Goal: Transaction & Acquisition: Book appointment/travel/reservation

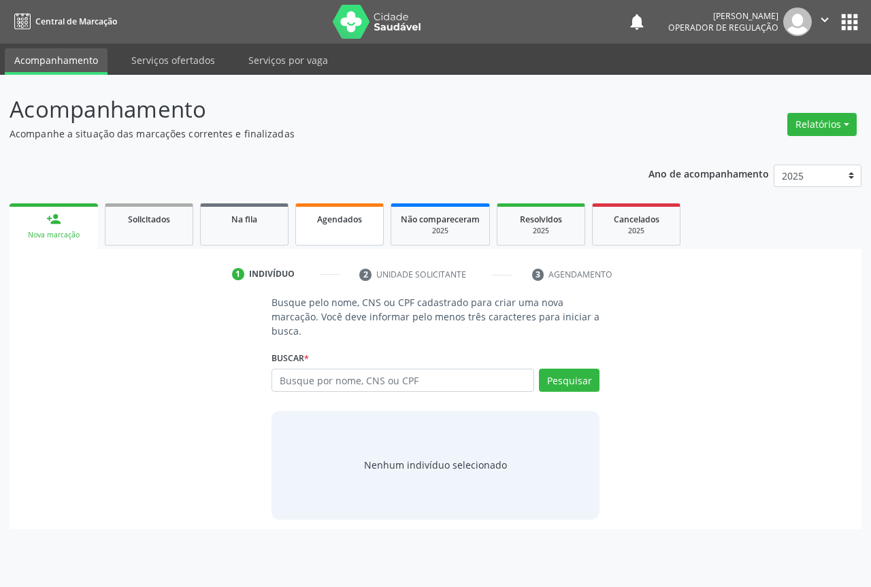
click at [331, 233] on link "Agendados" at bounding box center [339, 225] width 88 height 42
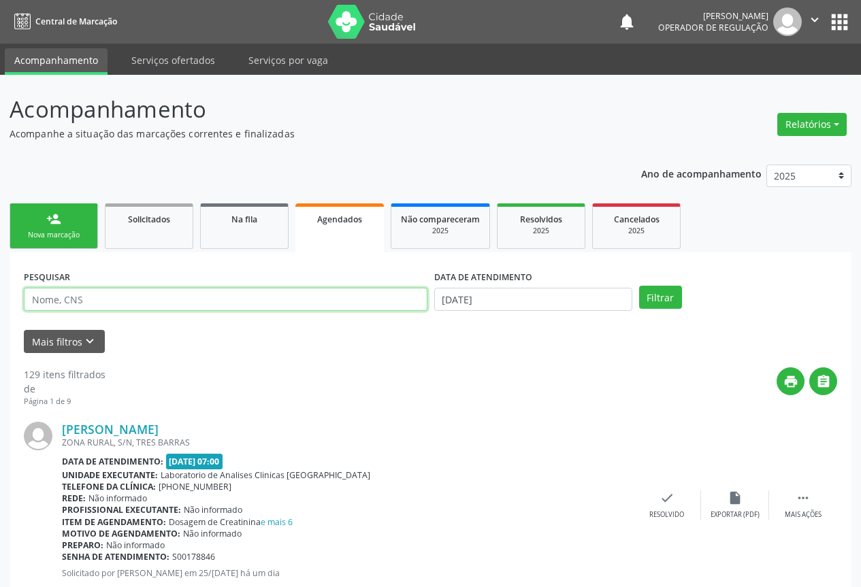
click at [90, 297] on input "text" at bounding box center [226, 299] width 404 height 23
click at [86, 303] on input "jeilane [PERSON_NAME]" at bounding box center [226, 299] width 404 height 23
type input "jeilane [PERSON_NAME]"
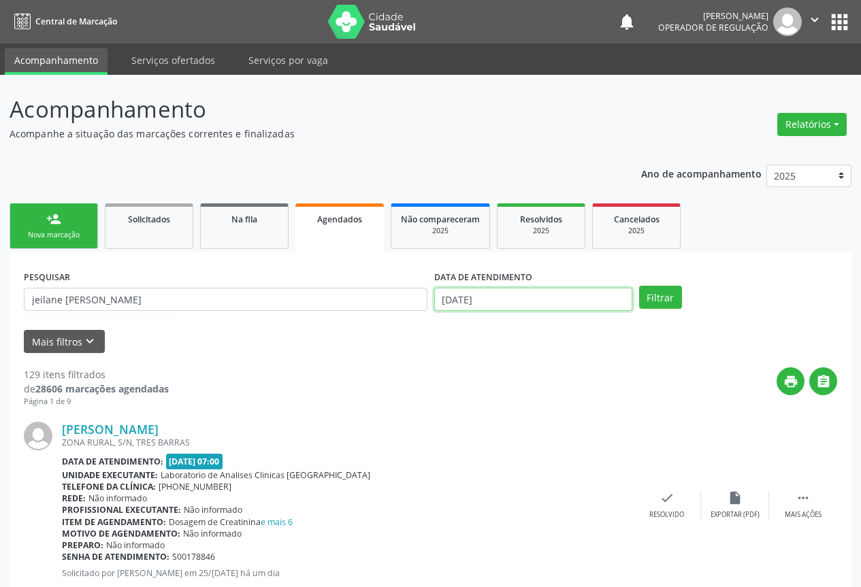
click at [628, 294] on input "[DATE]" at bounding box center [533, 299] width 198 height 23
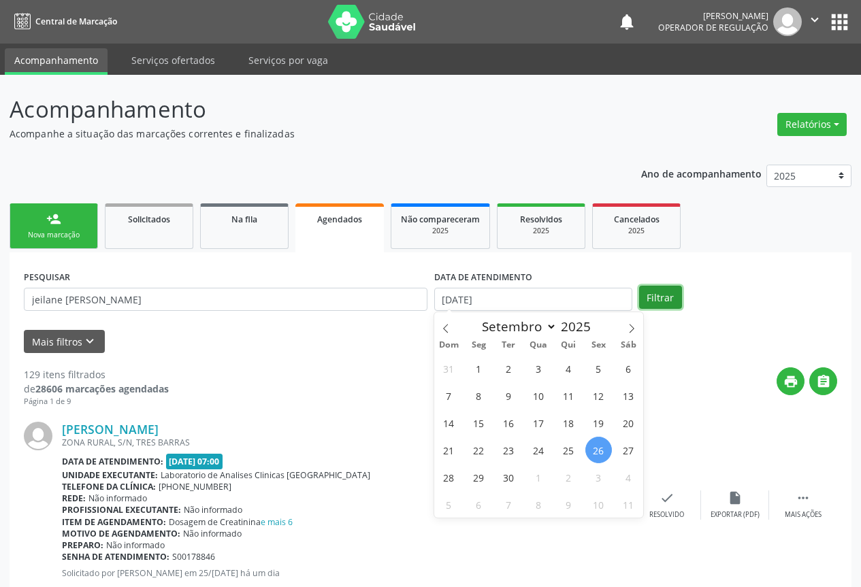
click at [650, 291] on button "Filtrar" at bounding box center [660, 297] width 43 height 23
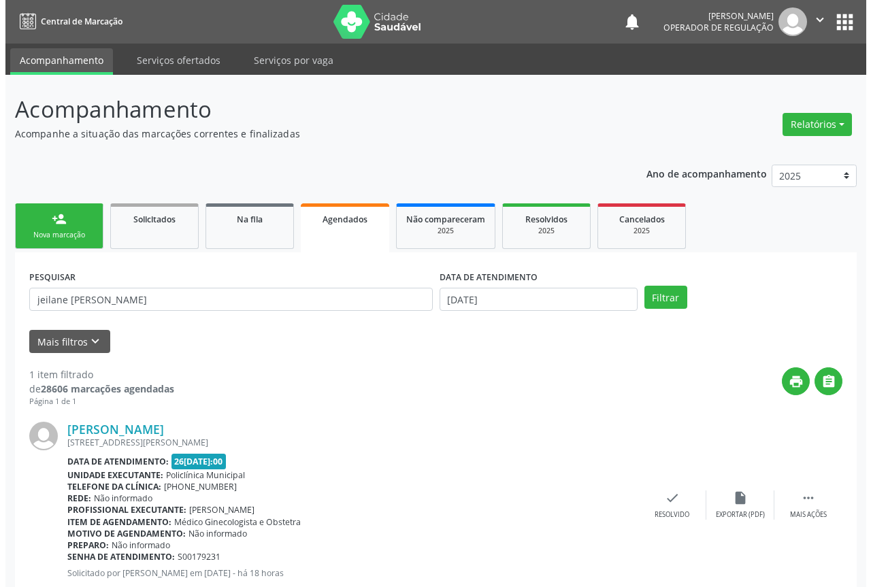
scroll to position [39, 0]
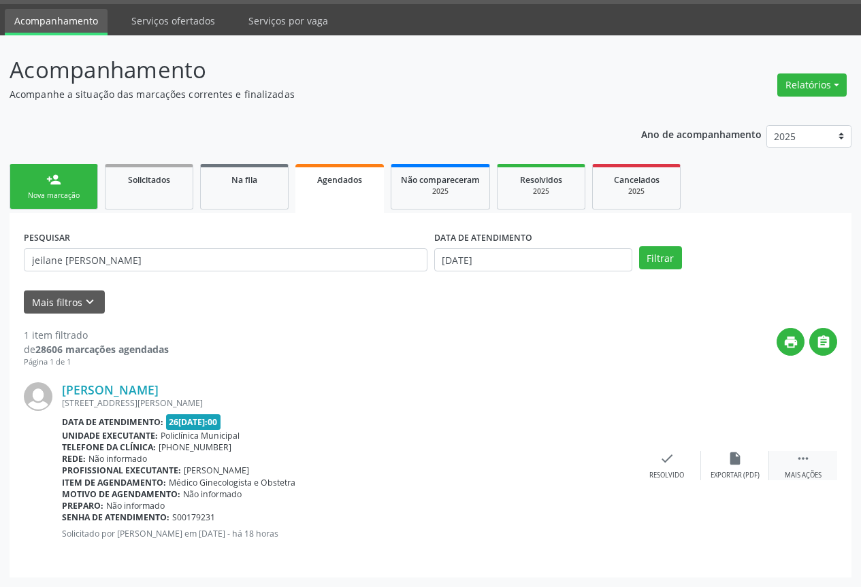
click at [813, 468] on div " Mais ações" at bounding box center [803, 465] width 68 height 29
click at [603, 457] on icon "cancel" at bounding box center [599, 458] width 15 height 15
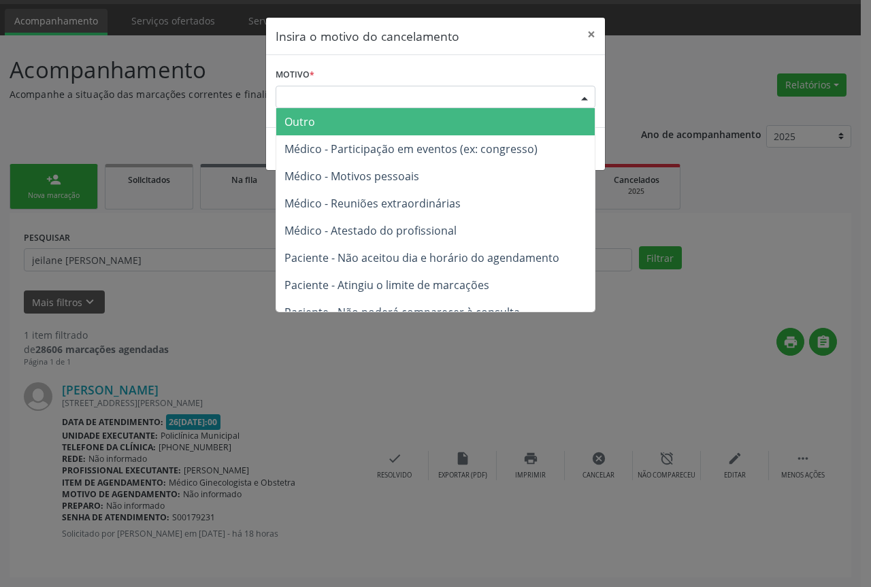
click at [572, 96] on div "Escolha o motivo Outro Médico - Participação em eventos (ex: congresso) Médico …" at bounding box center [436, 97] width 320 height 23
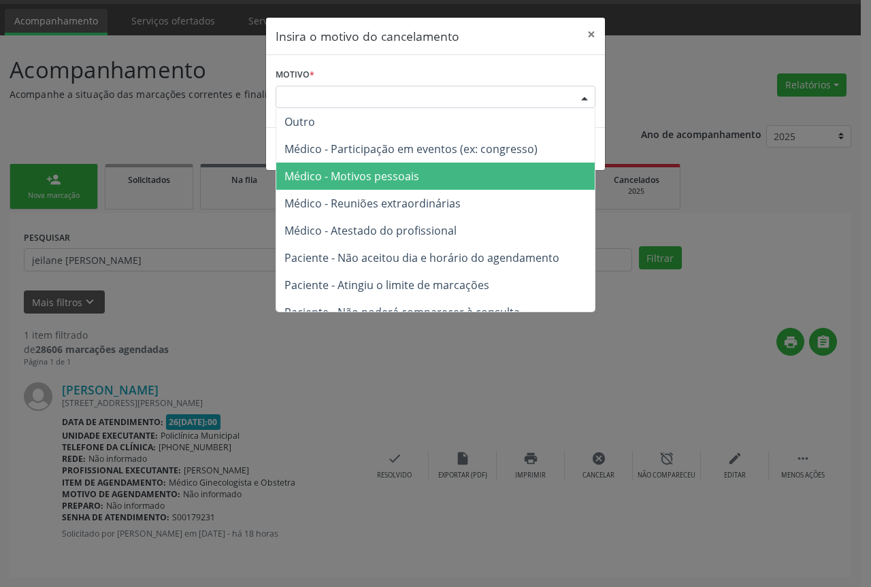
click at [361, 173] on span "Médico - Motivos pessoais" at bounding box center [352, 176] width 135 height 15
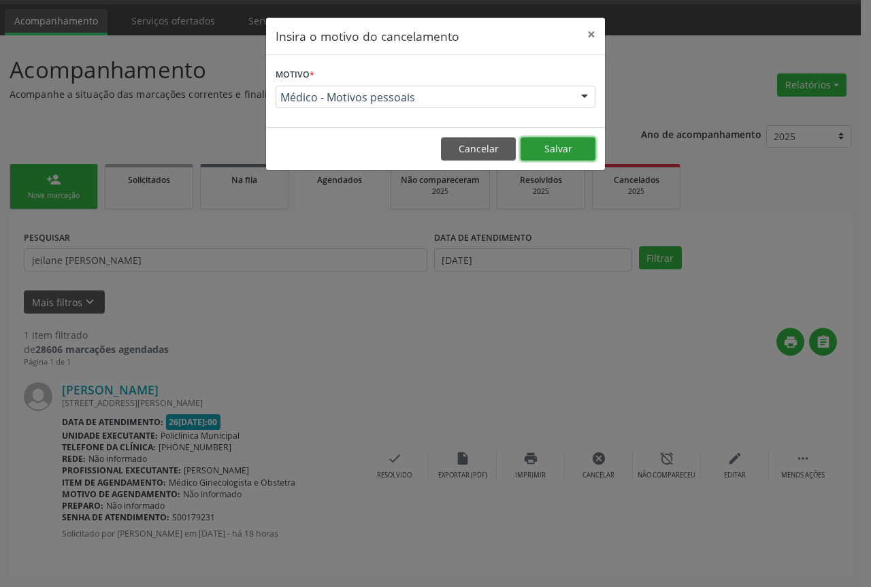
click at [558, 148] on button "Salvar" at bounding box center [558, 149] width 75 height 23
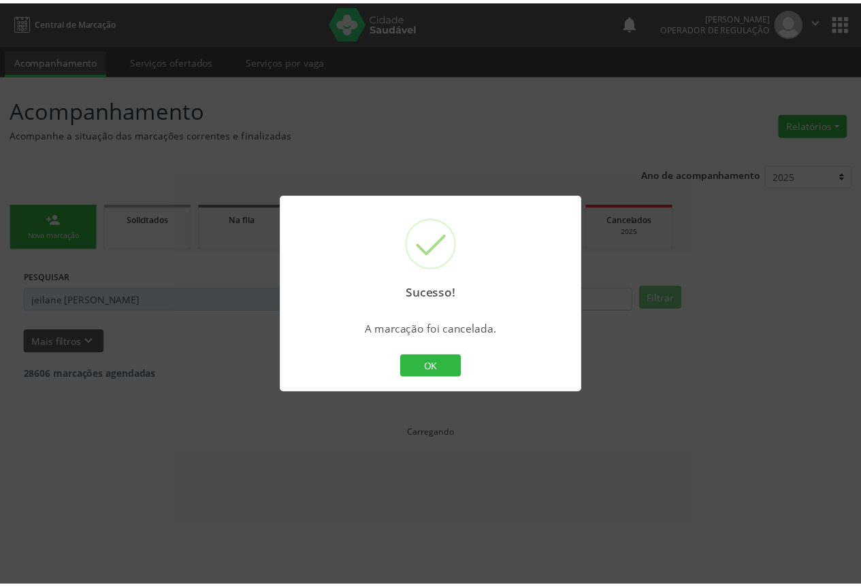
scroll to position [0, 0]
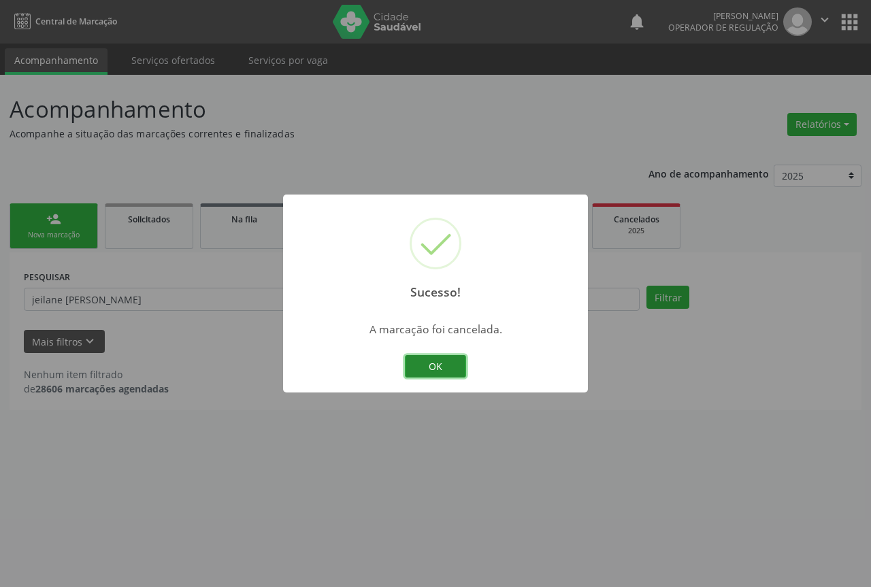
click at [433, 365] on button "OK" at bounding box center [435, 366] width 61 height 23
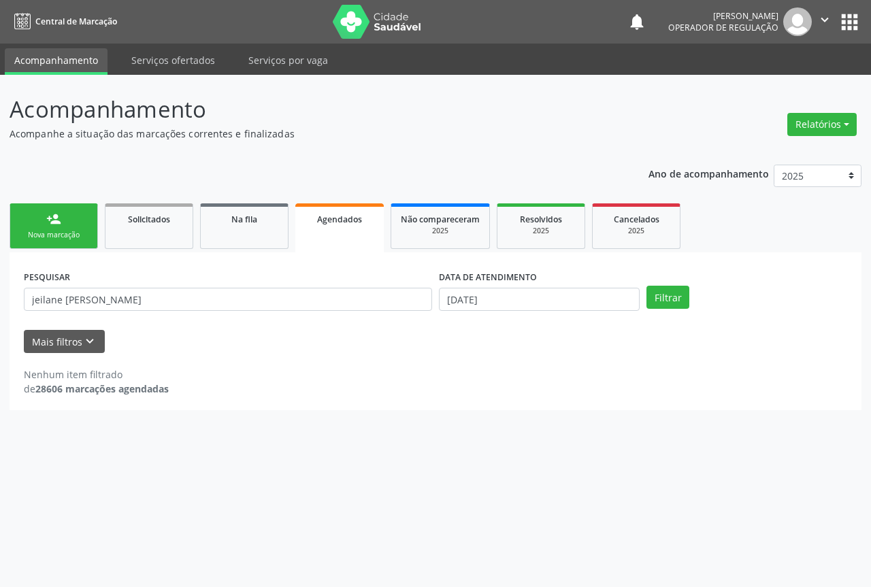
click at [46, 238] on div "Nova marcação" at bounding box center [54, 235] width 68 height 10
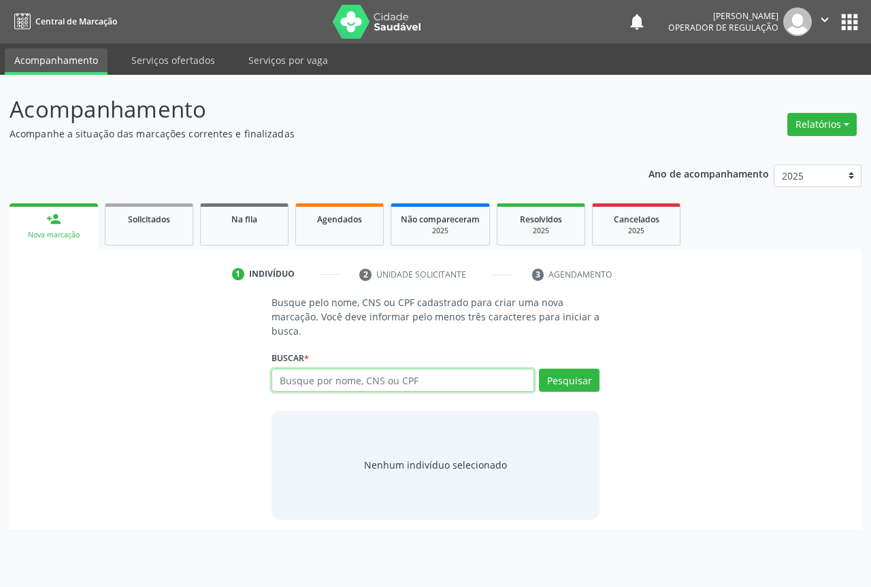
click at [342, 379] on input "text" at bounding box center [403, 380] width 263 height 23
type input "702107812492370"
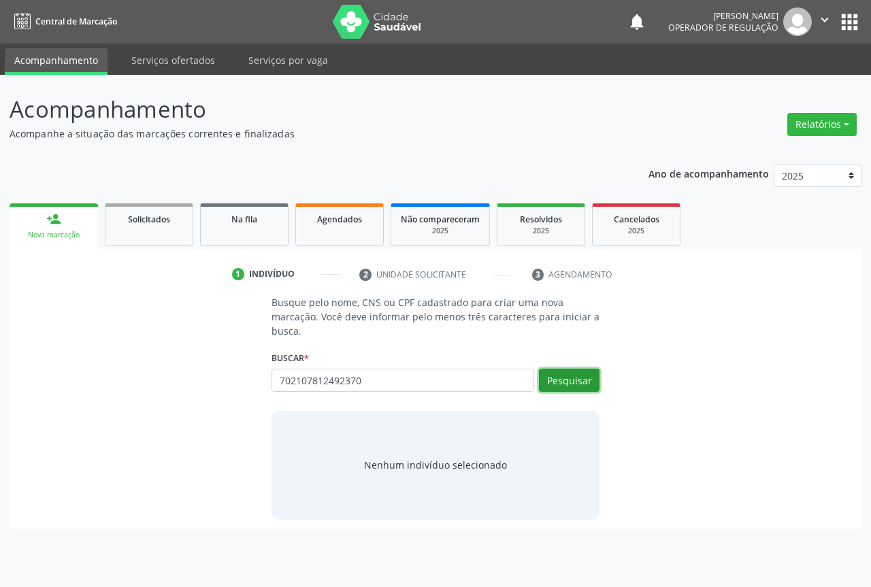
click at [570, 381] on button "Pesquisar" at bounding box center [569, 380] width 61 height 23
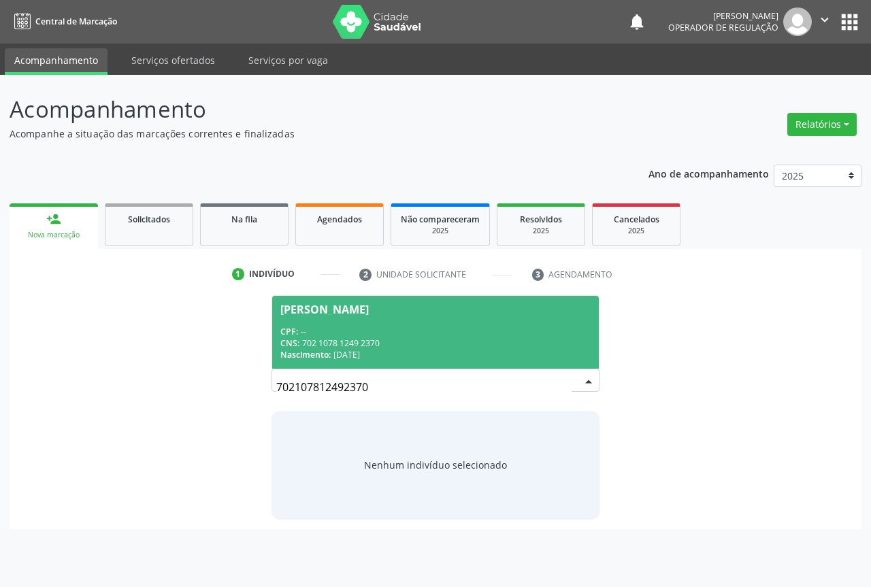
click at [353, 332] on div "CPF: --" at bounding box center [435, 332] width 310 height 12
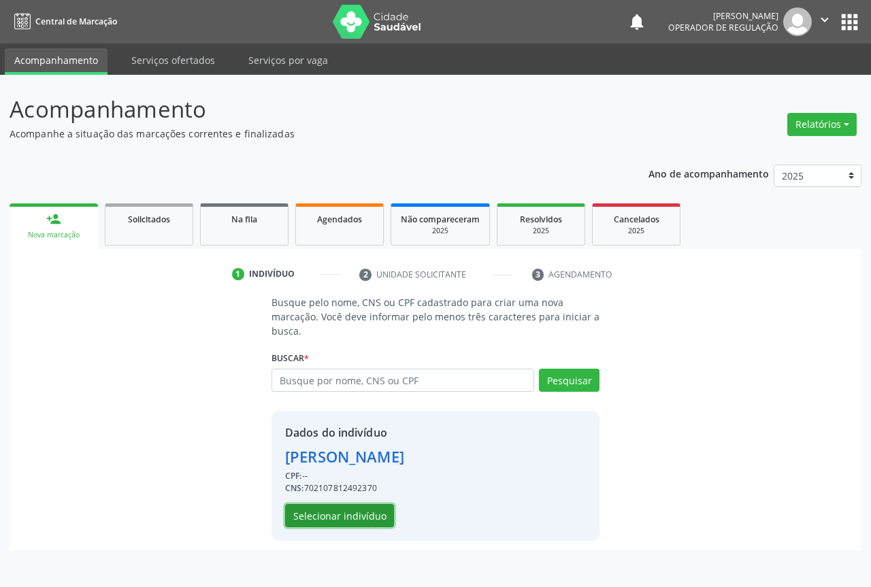
click at [349, 510] on button "Selecionar indivíduo" at bounding box center [339, 515] width 109 height 23
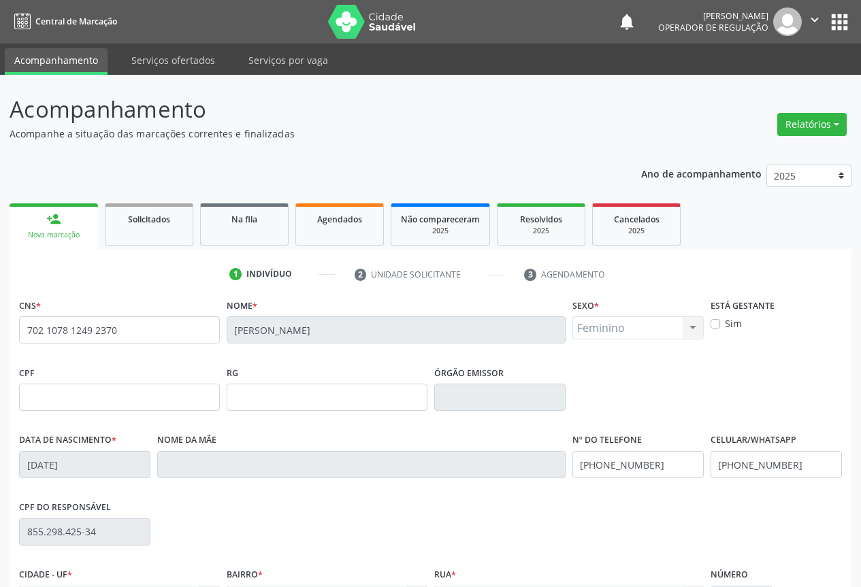
scroll to position [150, 0]
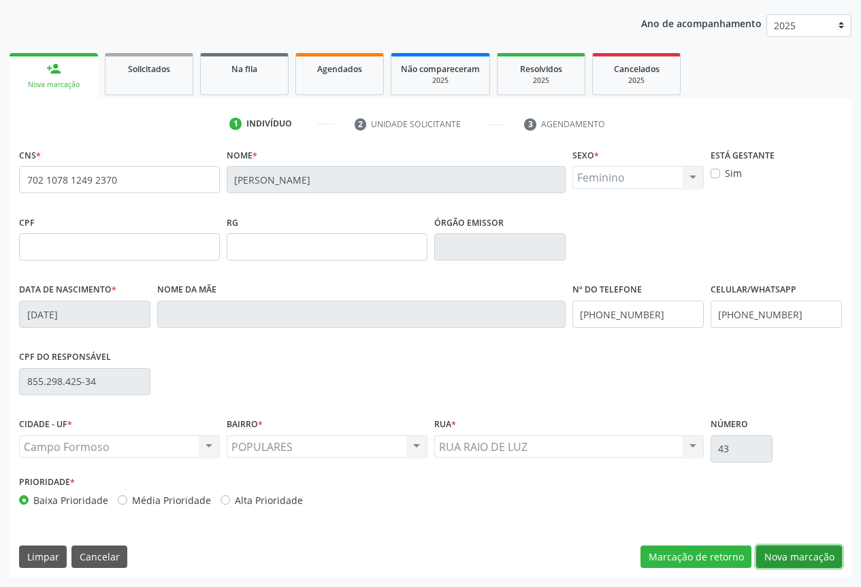
click at [781, 549] on button "Nova marcação" at bounding box center [799, 557] width 86 height 23
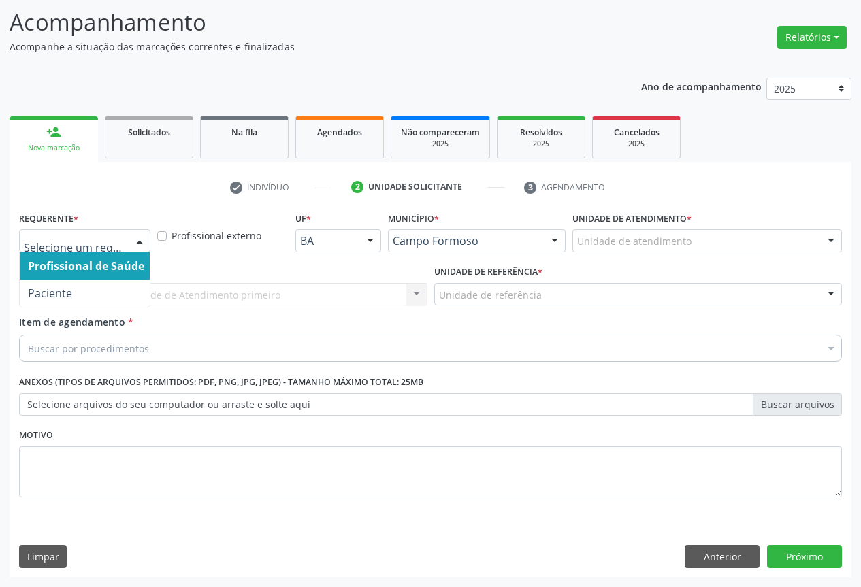
drag, startPoint x: 120, startPoint y: 240, endPoint x: 94, endPoint y: 282, distance: 49.5
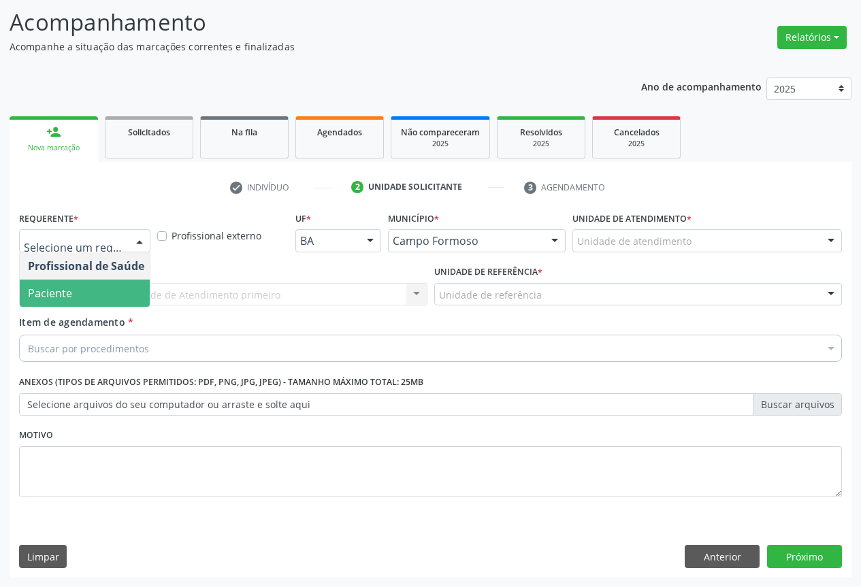
click at [76, 289] on span "Paciente" at bounding box center [86, 293] width 133 height 27
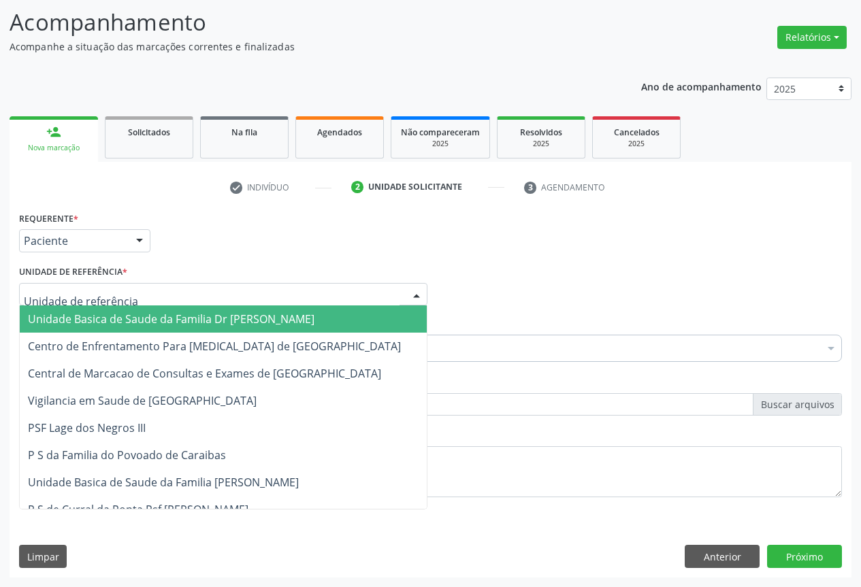
click at [208, 299] on div at bounding box center [223, 294] width 408 height 23
click at [163, 318] on span "Unidade Basica de Saude da Familia Dr [PERSON_NAME]" at bounding box center [171, 319] width 287 height 15
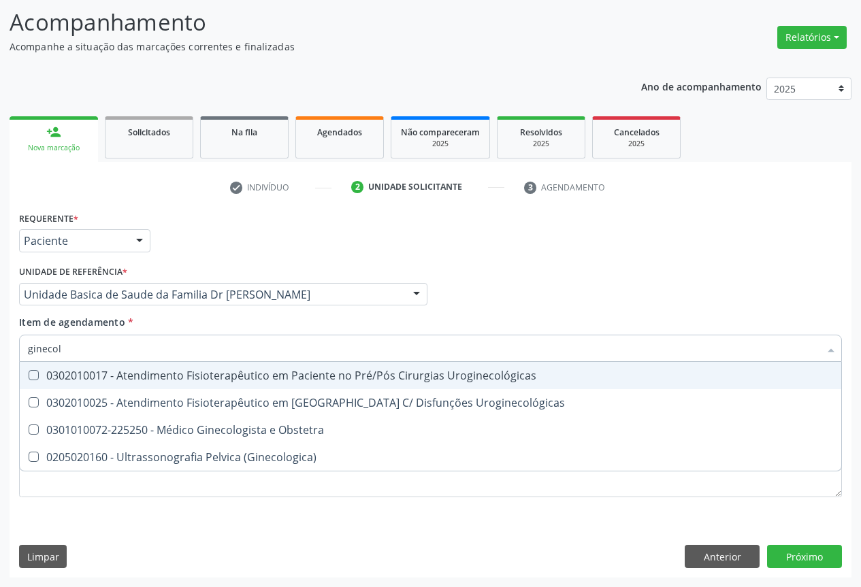
type input "ginecolo"
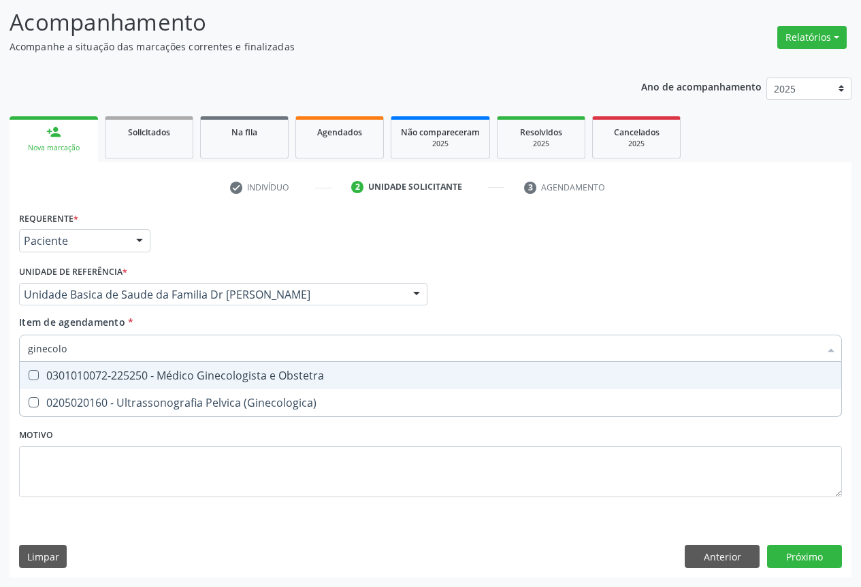
click at [205, 375] on div "0301010072-225250 - Médico Ginecologista e Obstetra" at bounding box center [430, 375] width 805 height 11
checkbox Obstetra "true"
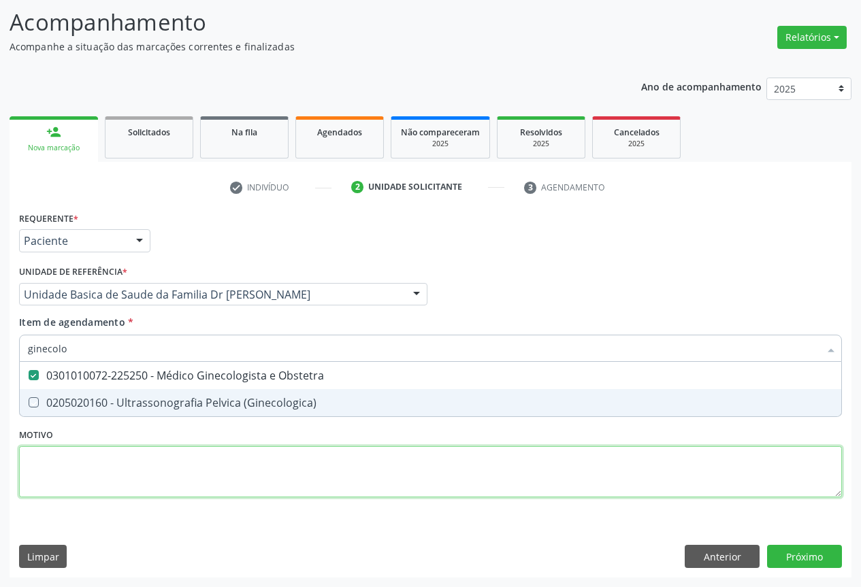
click at [339, 480] on div "Requerente * Paciente Profissional de Saúde Paciente Nenhum resultado encontrad…" at bounding box center [430, 362] width 823 height 308
checkbox \(Ginecologica\) "true"
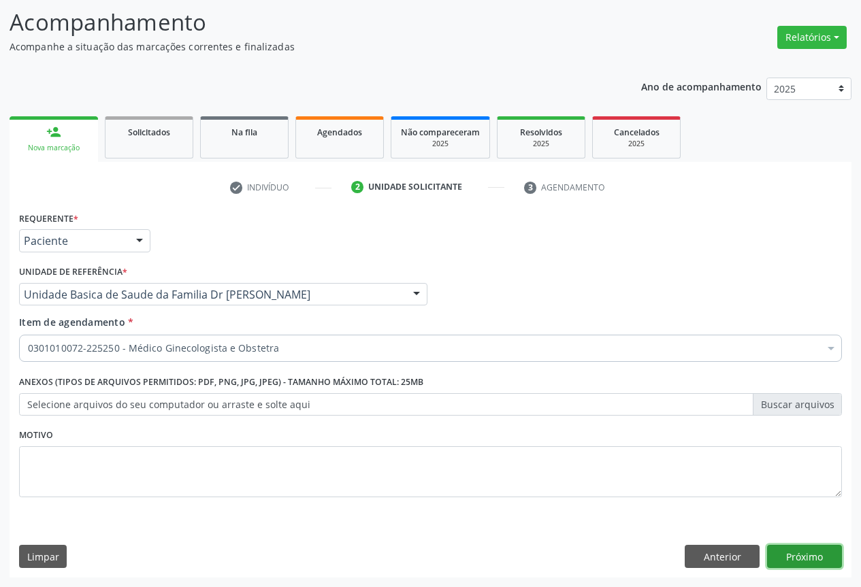
click at [799, 551] on button "Próximo" at bounding box center [804, 556] width 75 height 23
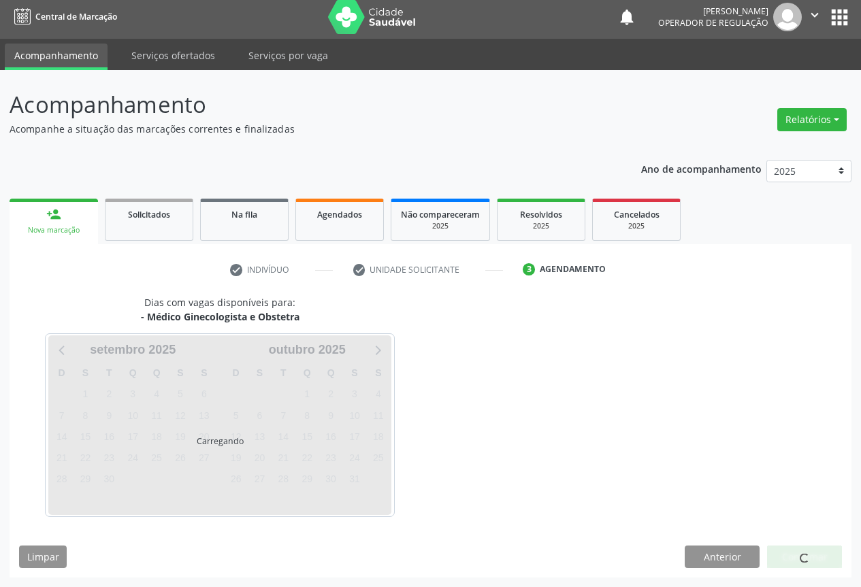
scroll to position [5, 0]
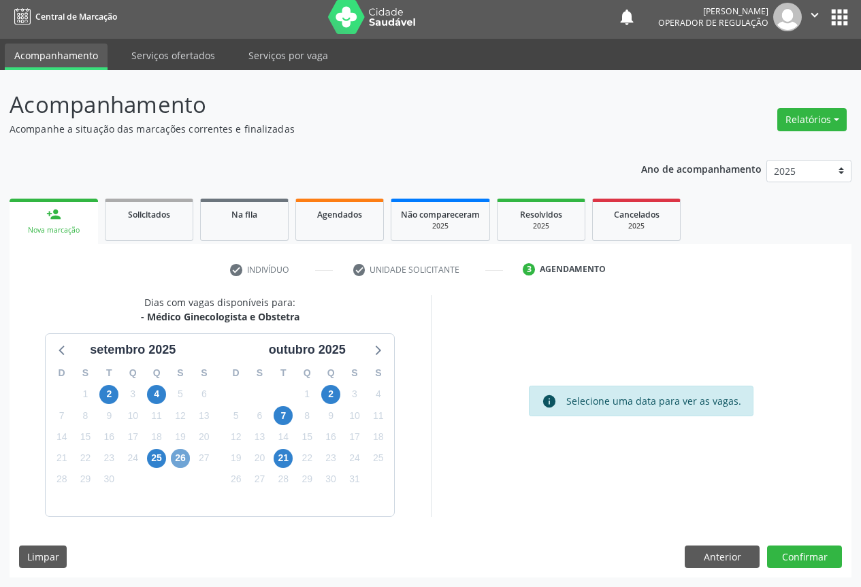
click at [185, 456] on span "26" at bounding box center [180, 458] width 19 height 19
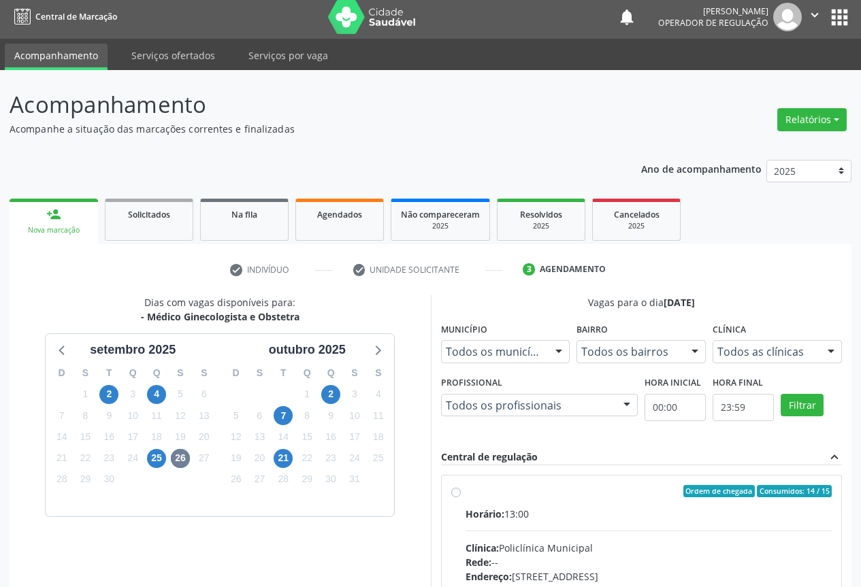
click at [457, 498] on div "Ordem de chegada Consumidos: 14 / 15 Horário: 13:00 Clínica: Policlínica Munici…" at bounding box center [641, 589] width 381 height 209
radio input "true"
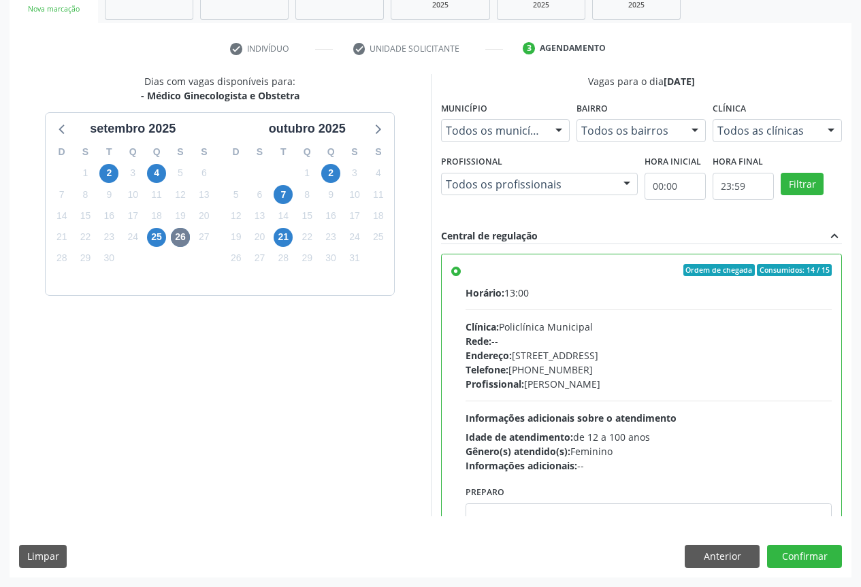
scroll to position [67, 0]
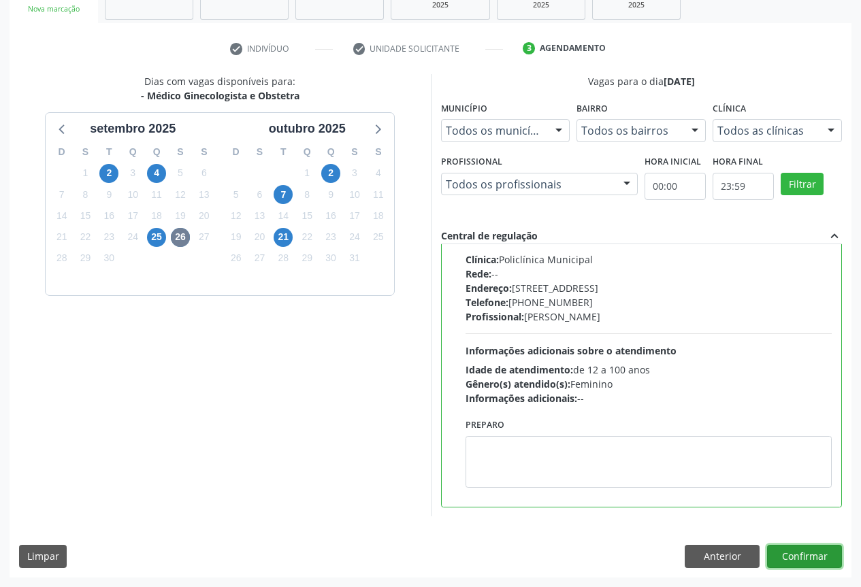
click at [801, 552] on button "Confirmar" at bounding box center [804, 556] width 75 height 23
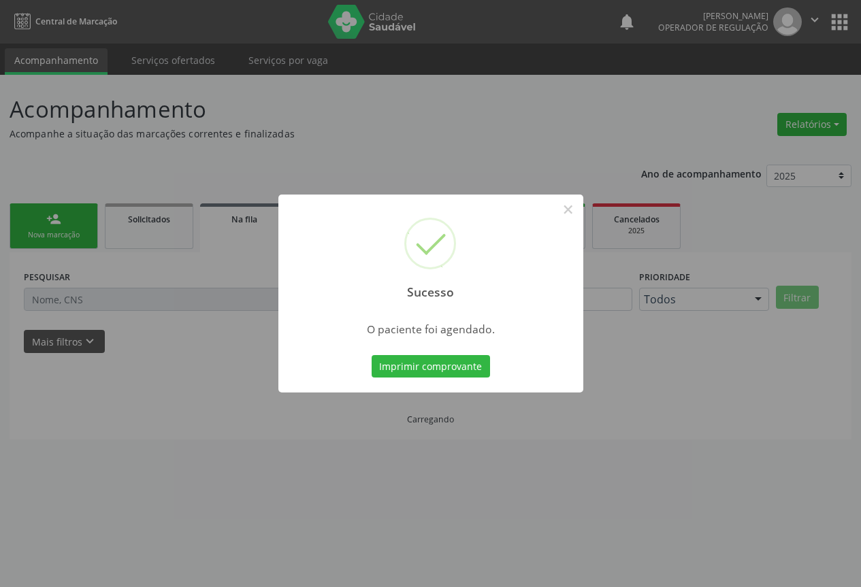
scroll to position [0, 0]
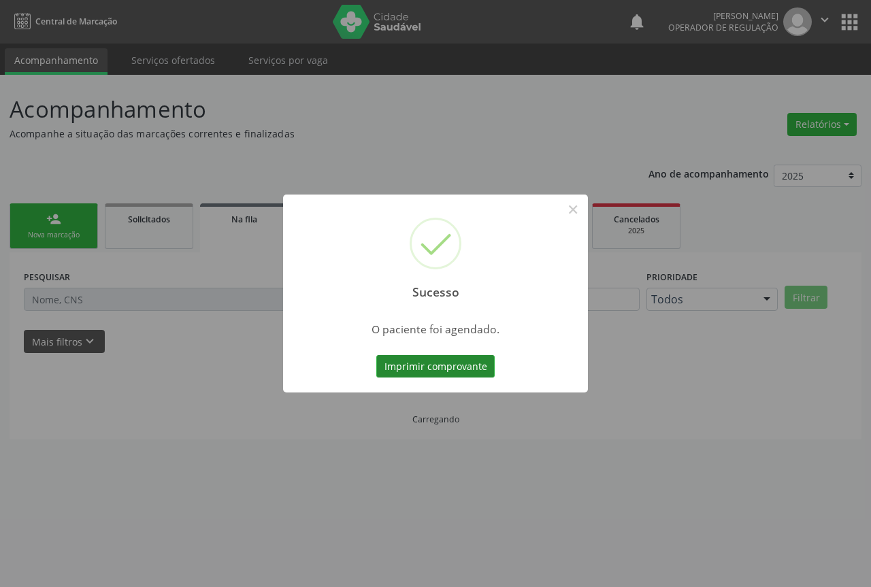
click at [430, 362] on button "Imprimir comprovante" at bounding box center [435, 366] width 118 height 23
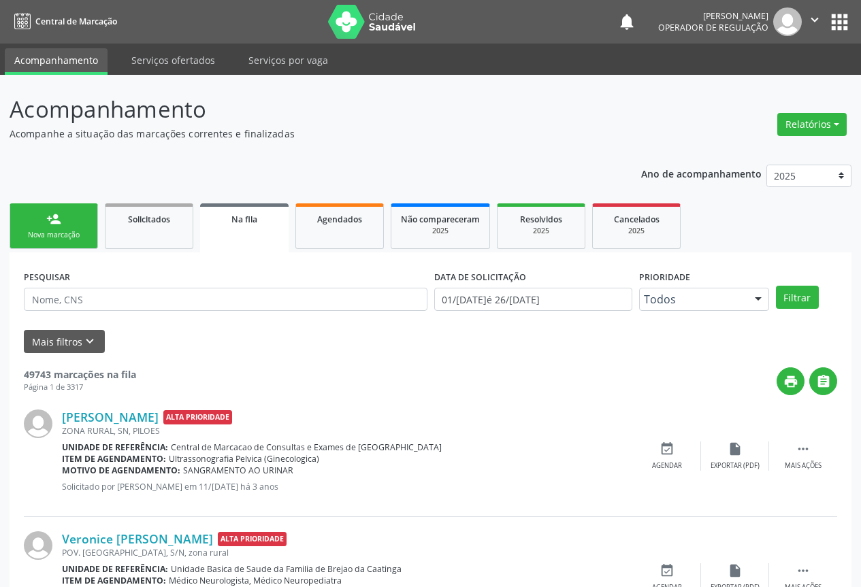
click at [45, 231] on div "Nova marcação" at bounding box center [54, 235] width 68 height 10
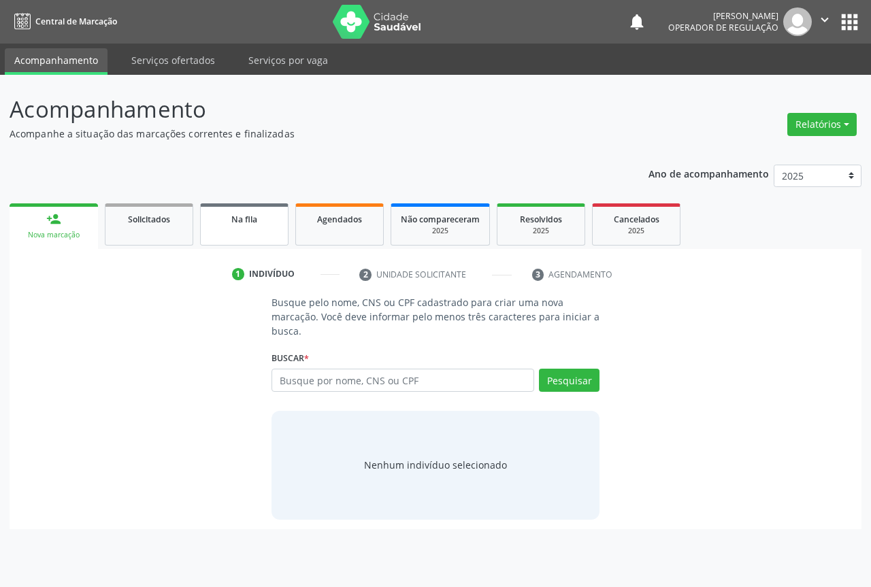
click at [267, 236] on link "Na fila" at bounding box center [244, 225] width 88 height 42
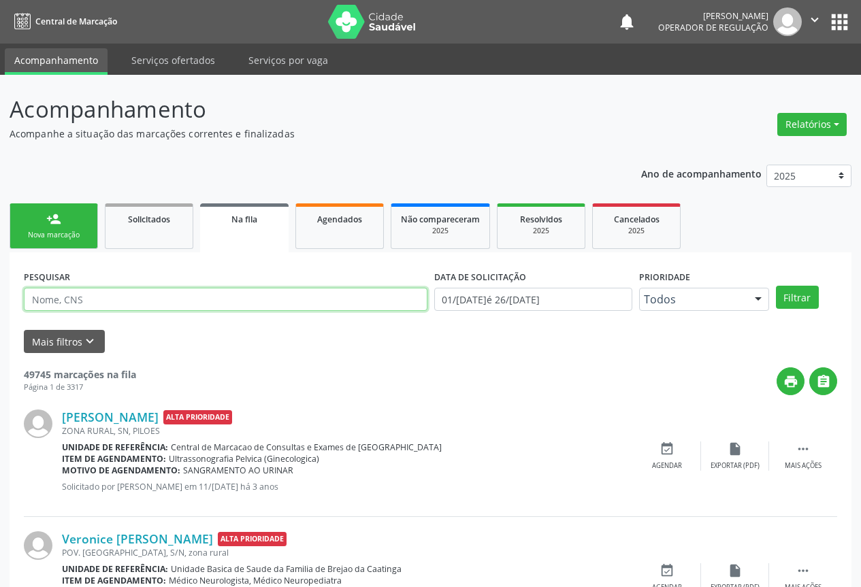
click at [100, 297] on input "text" at bounding box center [226, 299] width 404 height 23
type input "l"
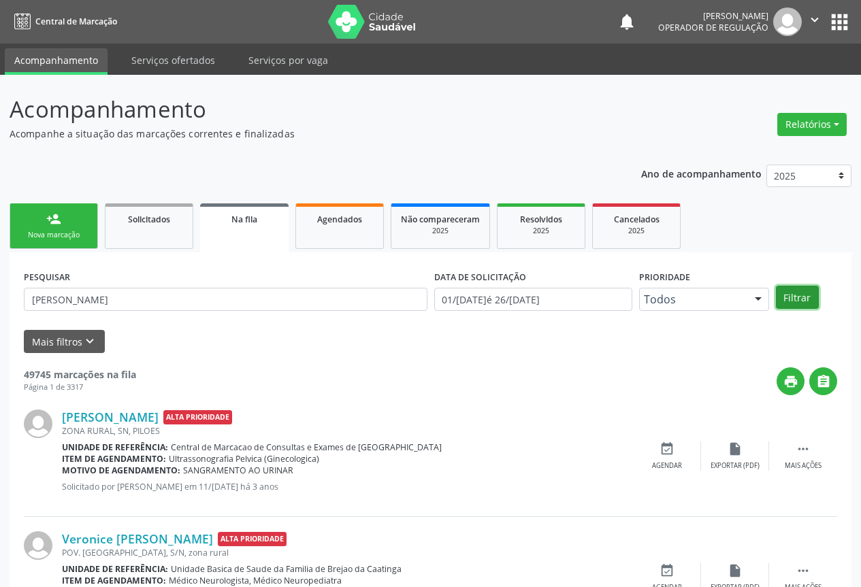
click at [793, 292] on button "Filtrar" at bounding box center [797, 297] width 43 height 23
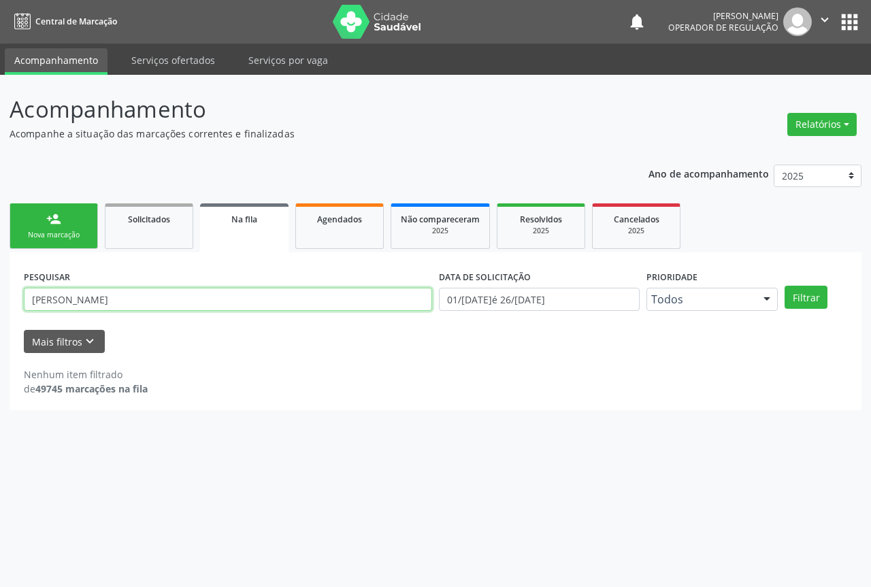
click at [113, 303] on input "[PERSON_NAME]" at bounding box center [228, 299] width 408 height 23
type input "l"
click at [785, 286] on button "Filtrar" at bounding box center [806, 297] width 43 height 23
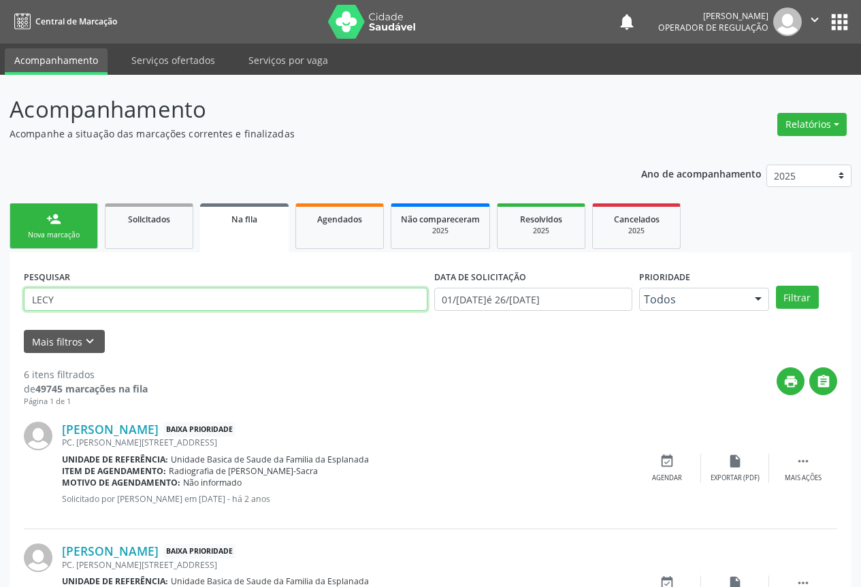
click at [71, 296] on input "LECY" at bounding box center [226, 299] width 404 height 23
type input "[PERSON_NAME]"
click at [776, 286] on button "Filtrar" at bounding box center [797, 297] width 43 height 23
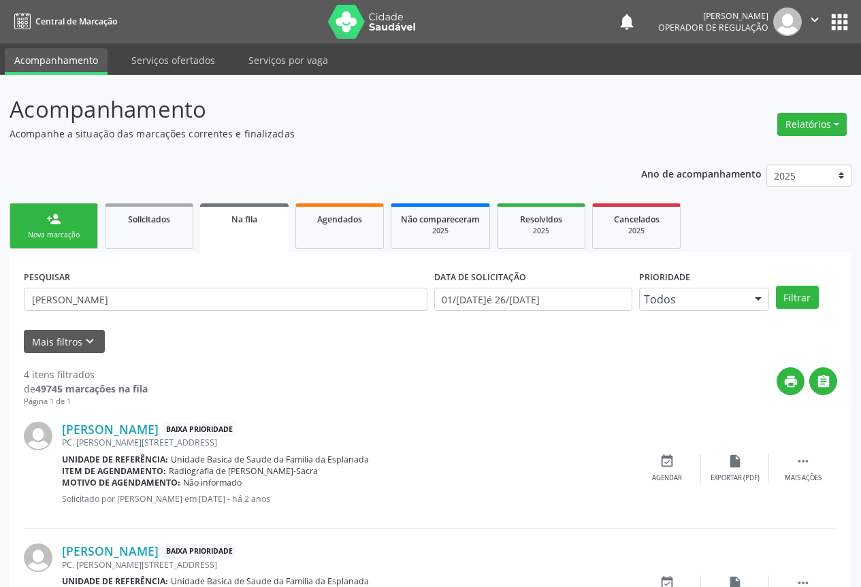
click at [72, 232] on div "Nova marcação" at bounding box center [54, 235] width 68 height 10
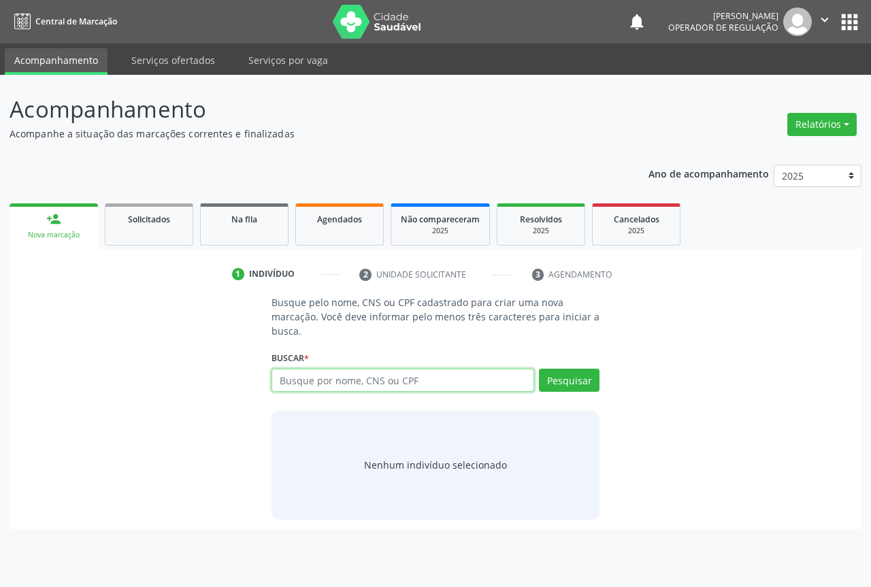
click at [336, 370] on input "text" at bounding box center [403, 380] width 263 height 23
type input "703002857577876"
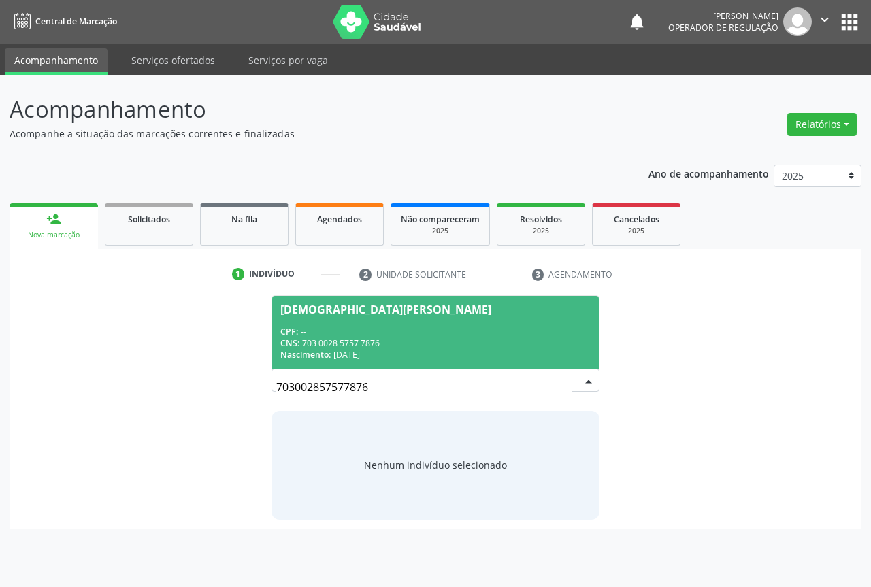
click at [442, 346] on div "CNS: 703 0028 5757 7876" at bounding box center [435, 344] width 310 height 12
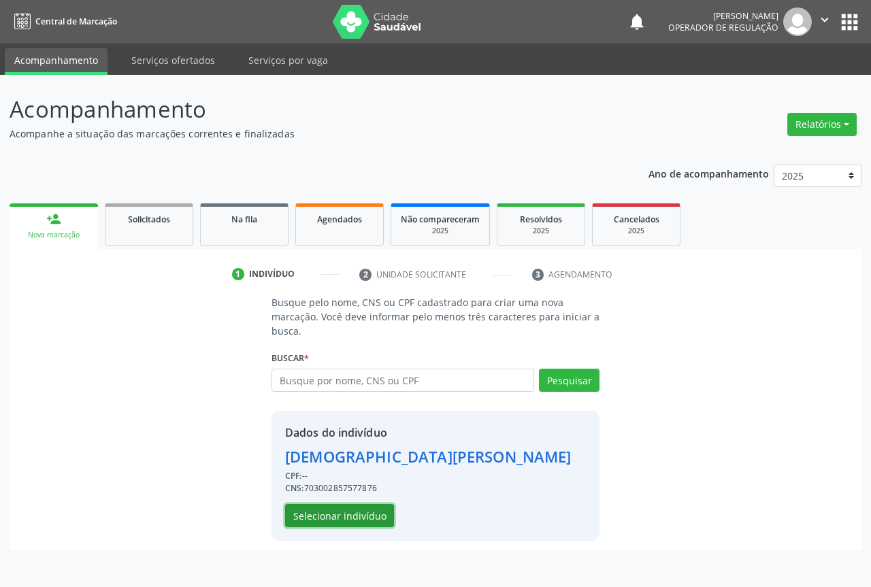
click at [373, 513] on button "Selecionar indivíduo" at bounding box center [339, 515] width 109 height 23
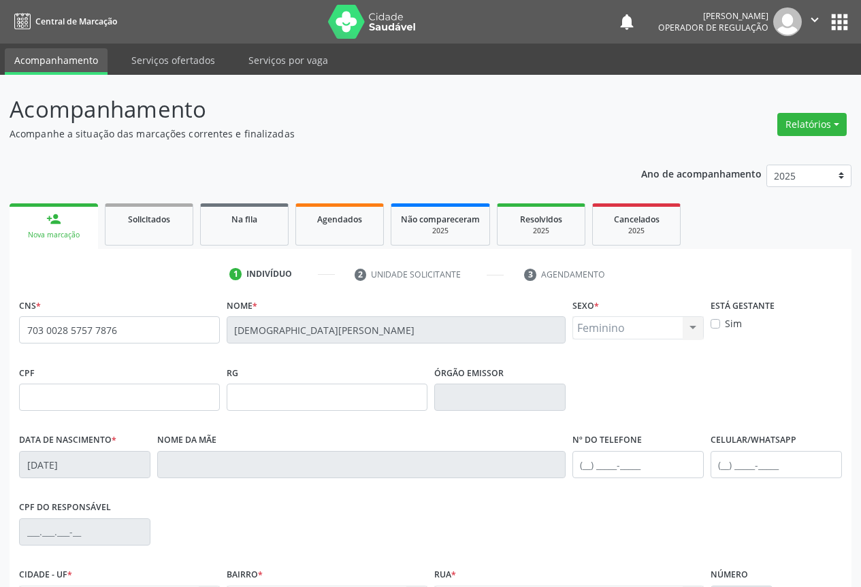
scroll to position [150, 0]
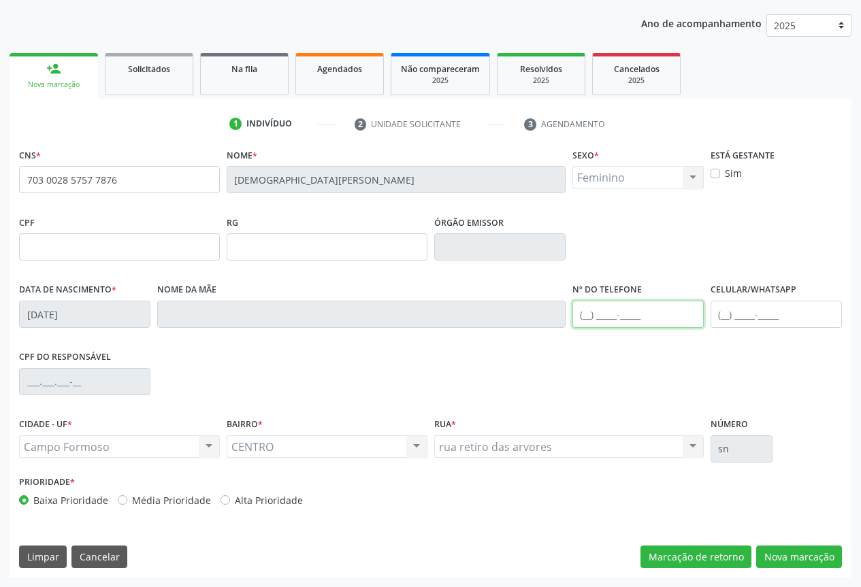
click at [629, 314] on input "text" at bounding box center [637, 314] width 131 height 27
type input "[PHONE_NUMBER]"
click at [797, 562] on button "Nova marcação" at bounding box center [799, 557] width 86 height 23
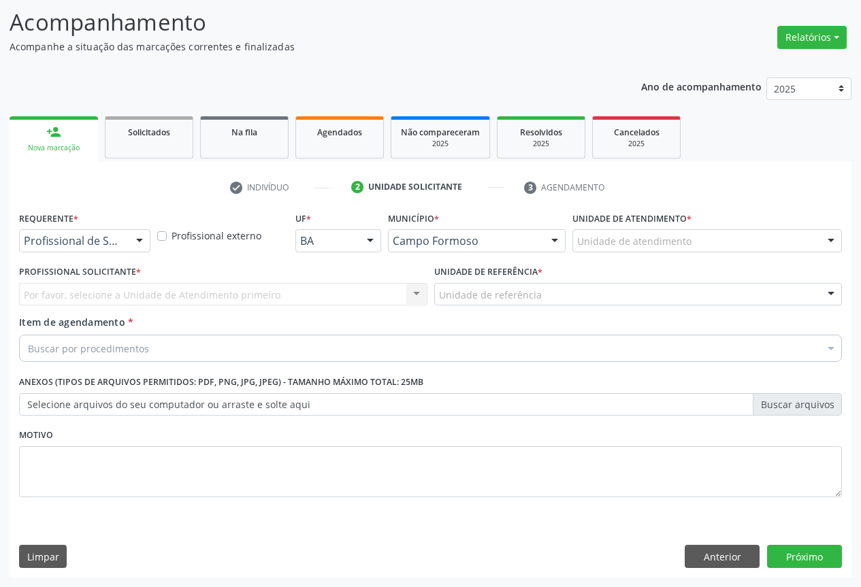
scroll to position [87, 0]
drag, startPoint x: 95, startPoint y: 240, endPoint x: 99, endPoint y: 272, distance: 32.9
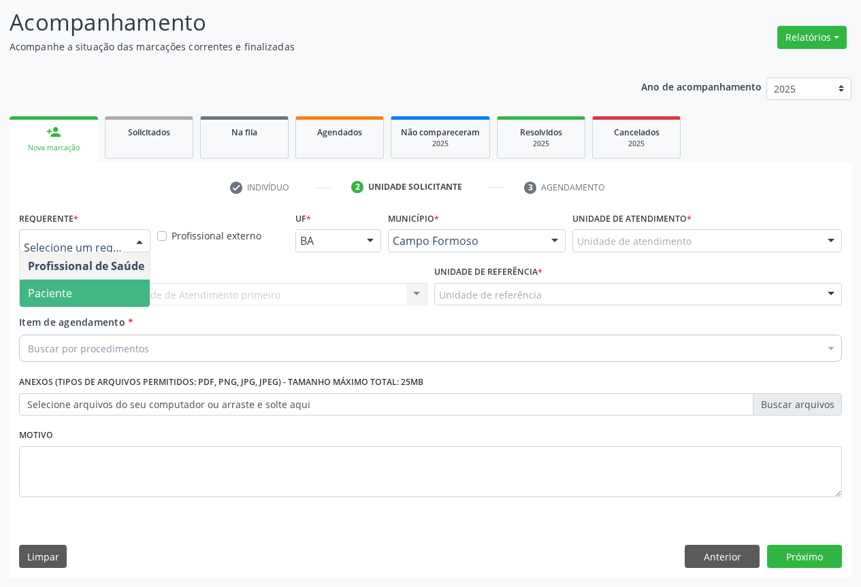
click at [73, 298] on span "Paciente" at bounding box center [86, 293] width 133 height 27
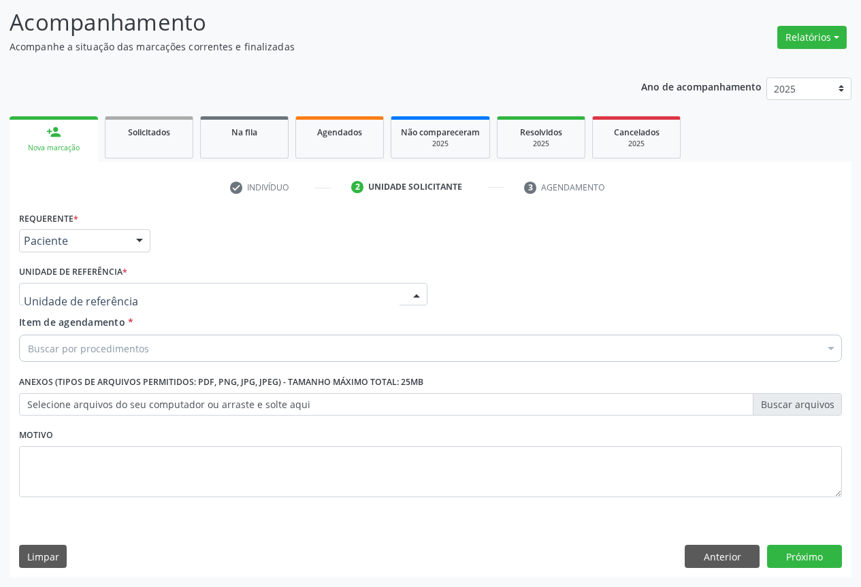
click at [160, 295] on div at bounding box center [223, 294] width 408 height 23
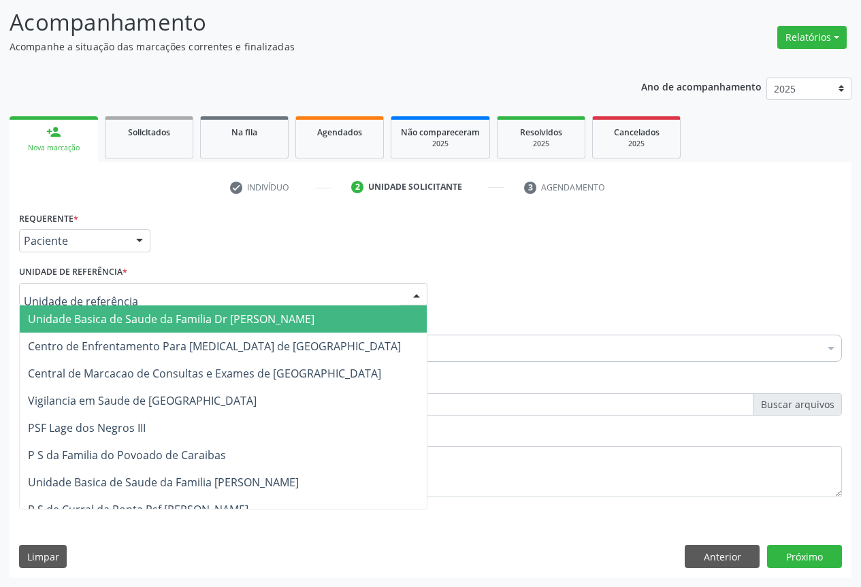
click at [126, 315] on span "Unidade Basica de Saude da Familia Dr [PERSON_NAME]" at bounding box center [171, 319] width 287 height 15
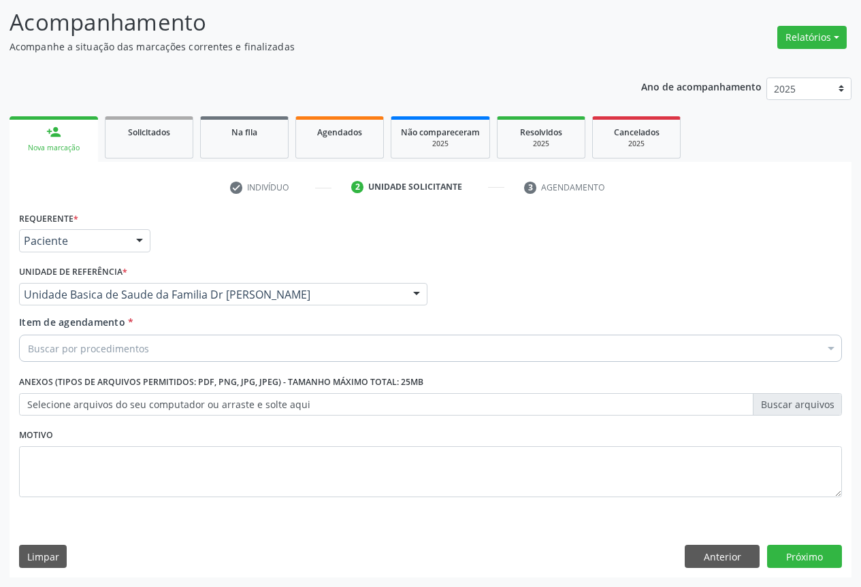
click at [108, 340] on div "Buscar por procedimentos" at bounding box center [430, 348] width 823 height 27
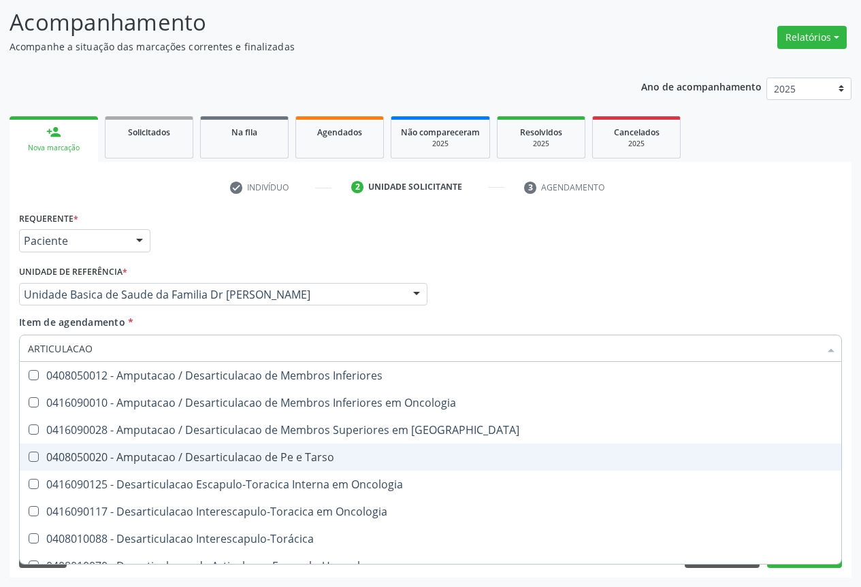
scroll to position [370, 0]
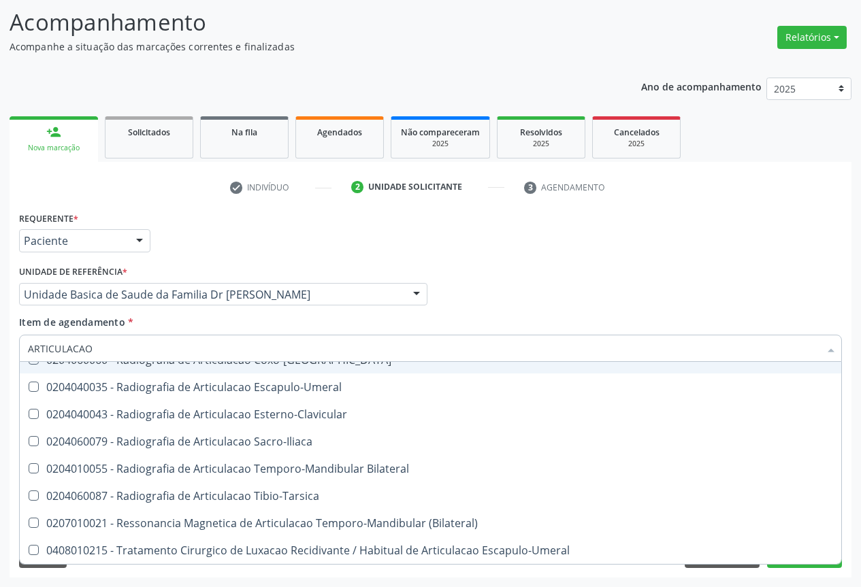
click at [113, 351] on input "ARTICULACAO" at bounding box center [424, 348] width 792 height 27
type input "A"
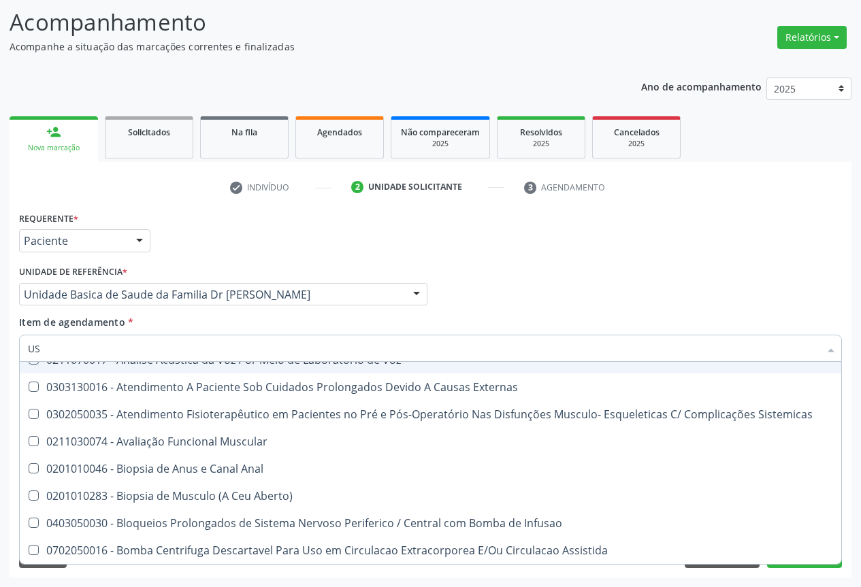
type input "USG"
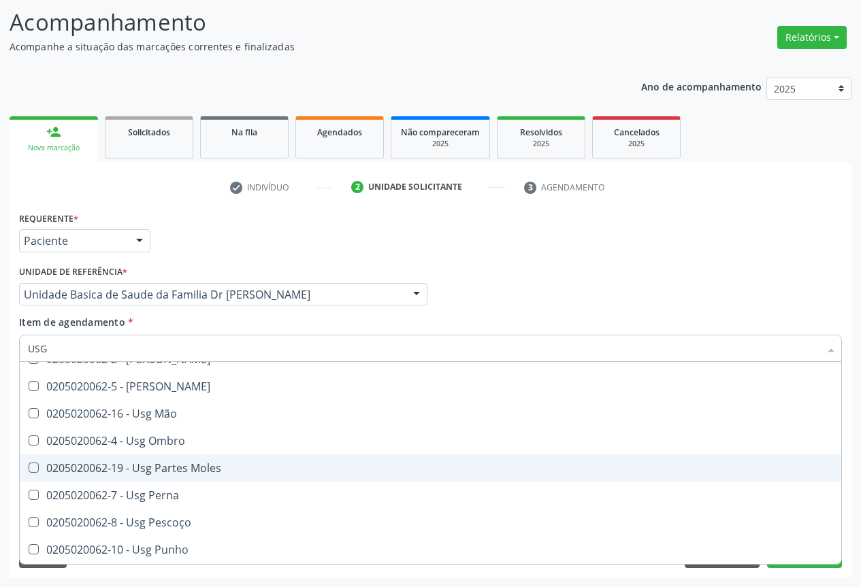
scroll to position [44, 0]
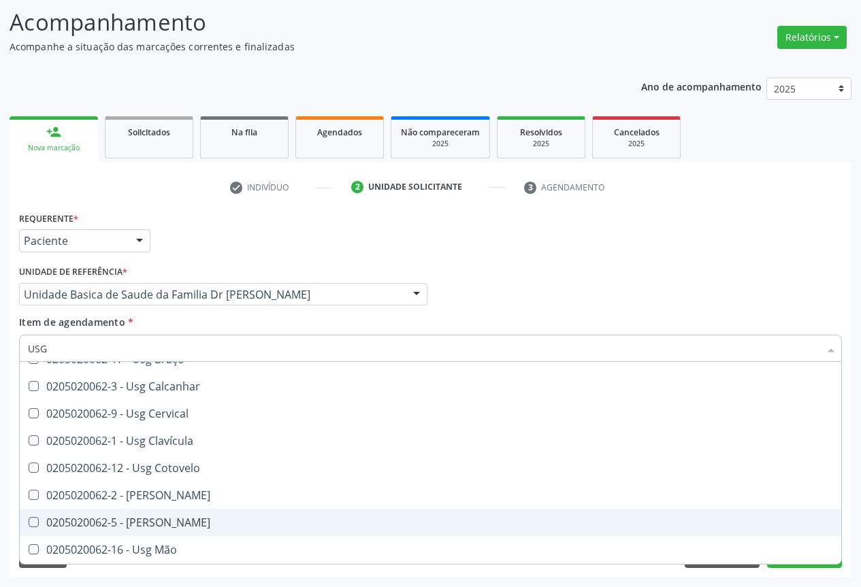
click at [171, 519] on div "0205020062-5 - [PERSON_NAME]" at bounding box center [430, 522] width 805 height 11
checkbox Joelho "true"
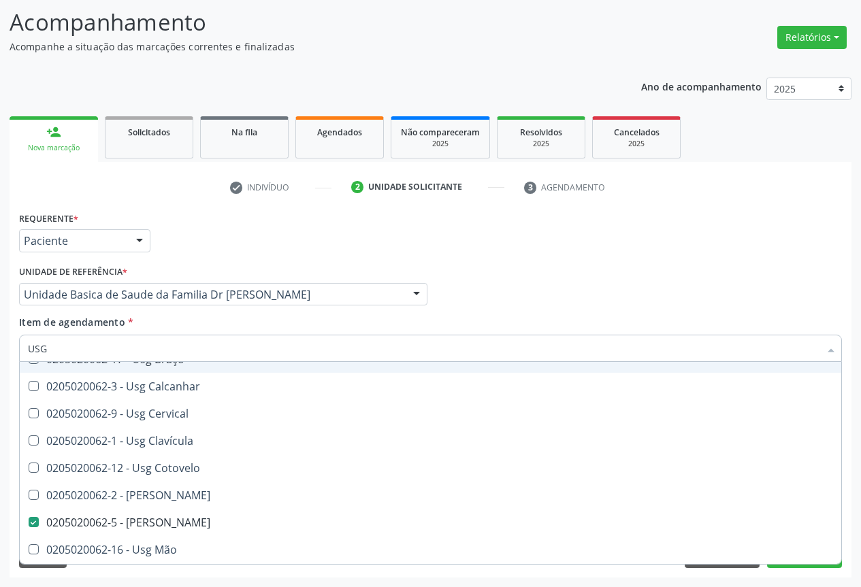
type input "US"
checkbox Joelho "false"
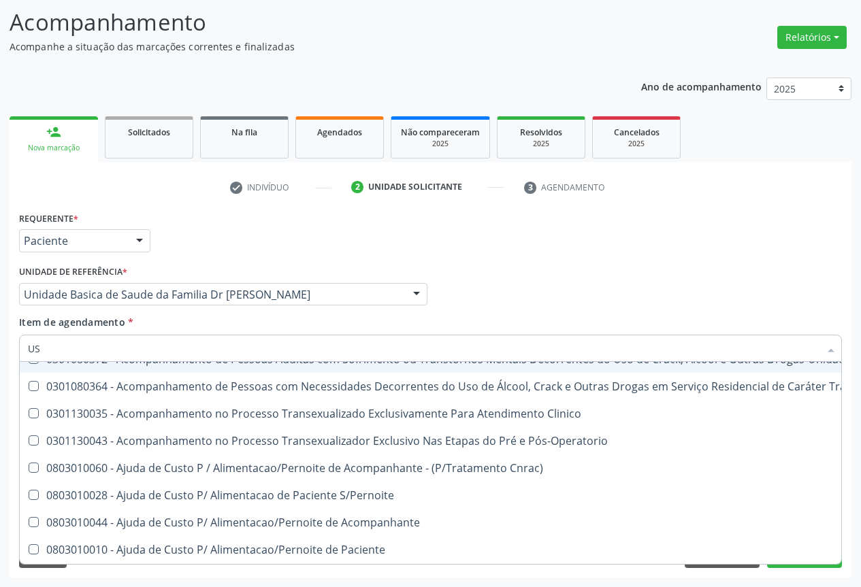
type input "U"
checkbox Joelho "false"
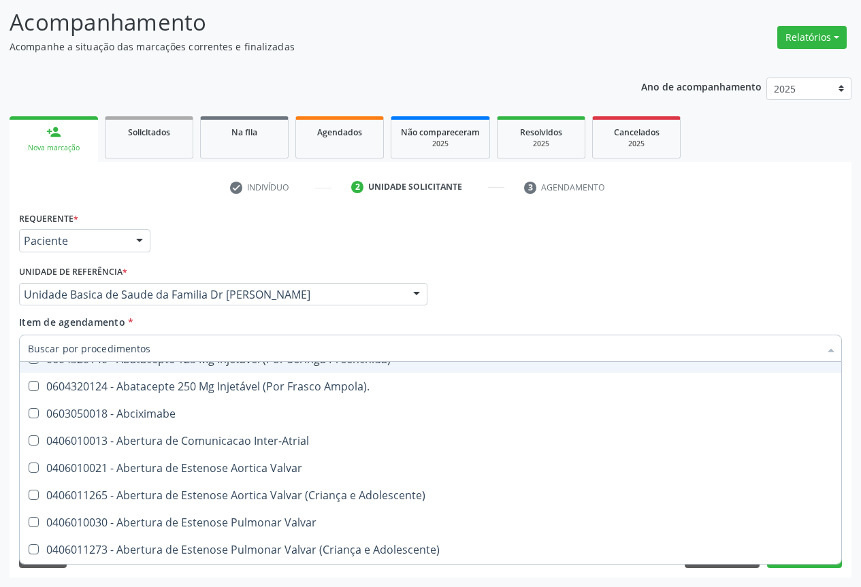
type input "T"
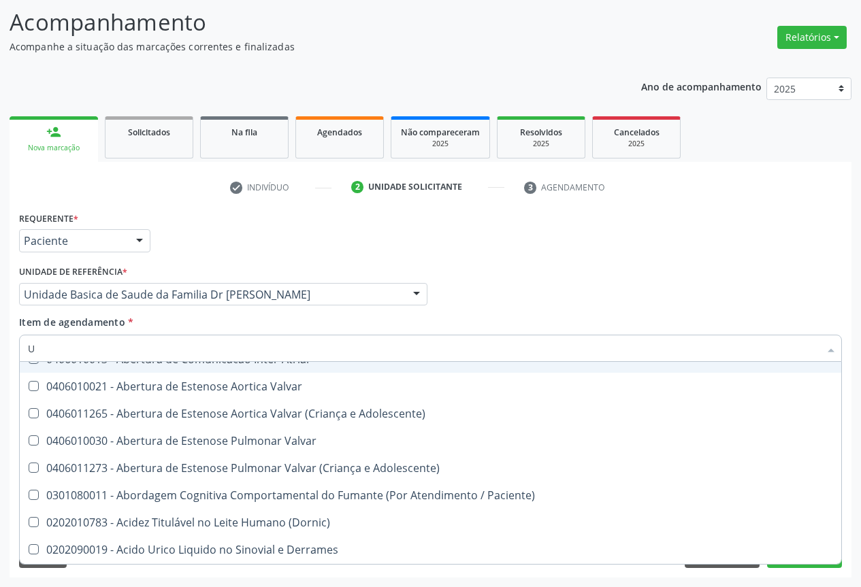
type input "US"
checkbox Ossea "true"
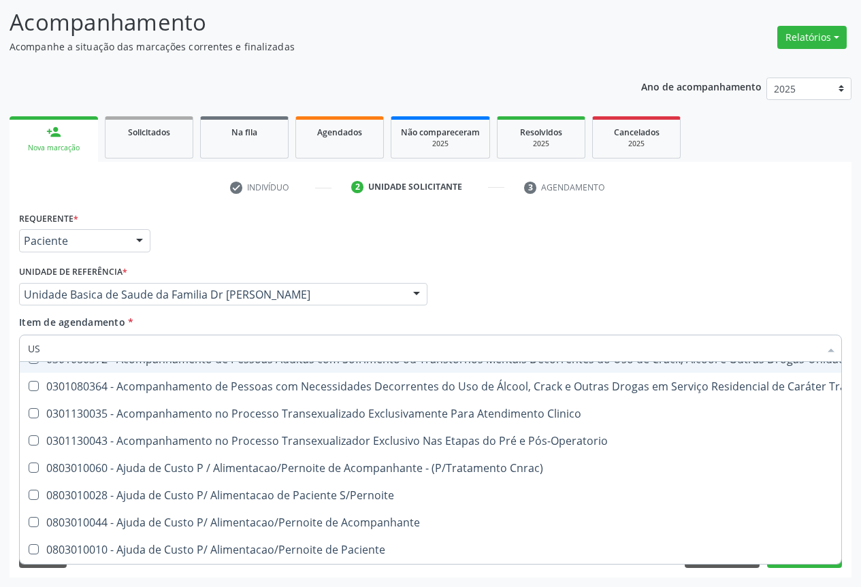
type input "USG"
checkbox Acompanhante "true"
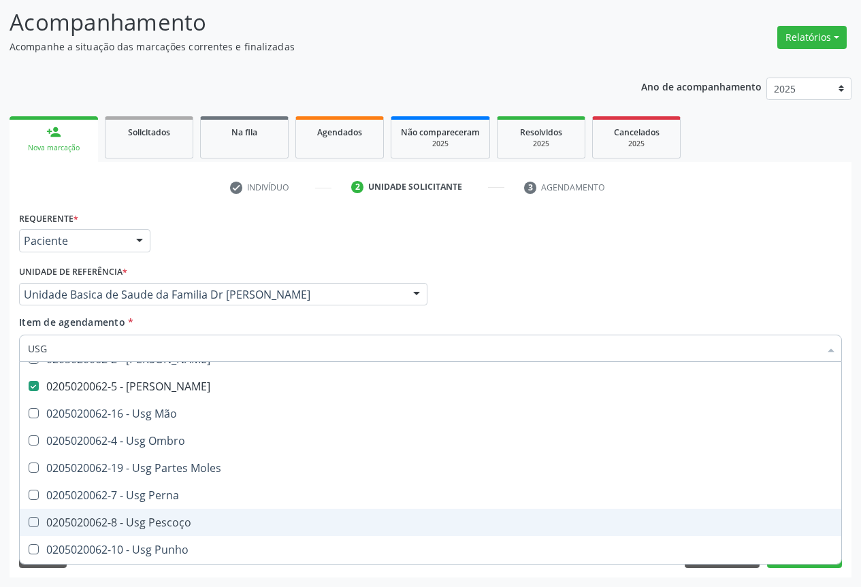
scroll to position [315, 0]
drag, startPoint x: 163, startPoint y: 523, endPoint x: 310, endPoint y: 518, distance: 146.4
click at [167, 523] on div "0205020062-11 - Usg Tornozelo" at bounding box center [430, 523] width 805 height 11
checkbox Tornozelo "true"
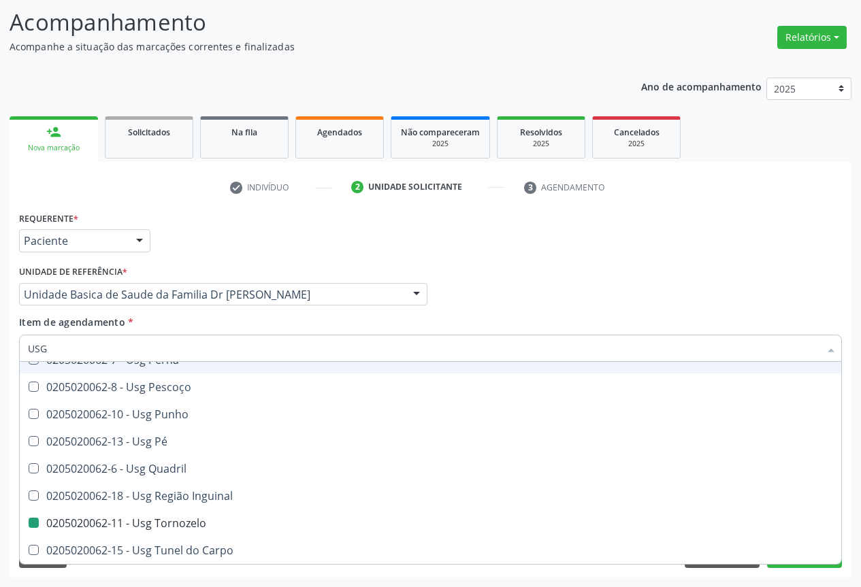
click at [365, 322] on div "Item de agendamento * USG Desfazer seleção 0205020062-14 - Usg Axila 0205020062…" at bounding box center [430, 336] width 823 height 43
checkbox Braço "true"
checkbox Calcanhar "true"
checkbox Joelho "false"
checkbox Tornozelo "false"
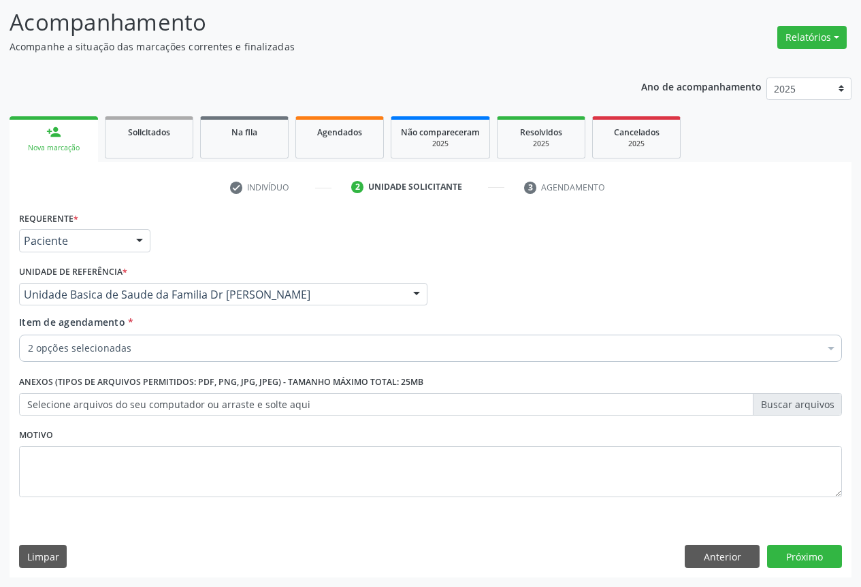
scroll to position [0, 0]
click at [807, 552] on button "Próximo" at bounding box center [804, 556] width 75 height 23
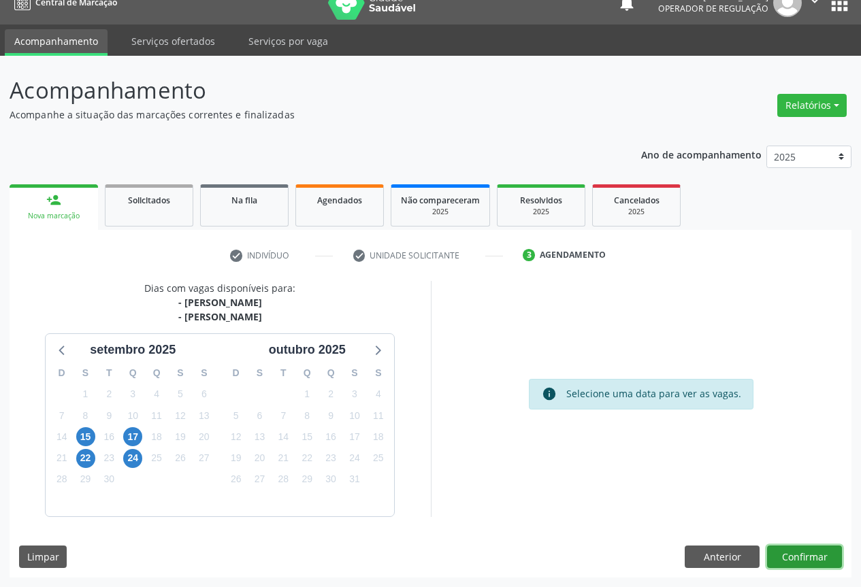
click at [809, 560] on button "Confirmar" at bounding box center [804, 557] width 75 height 23
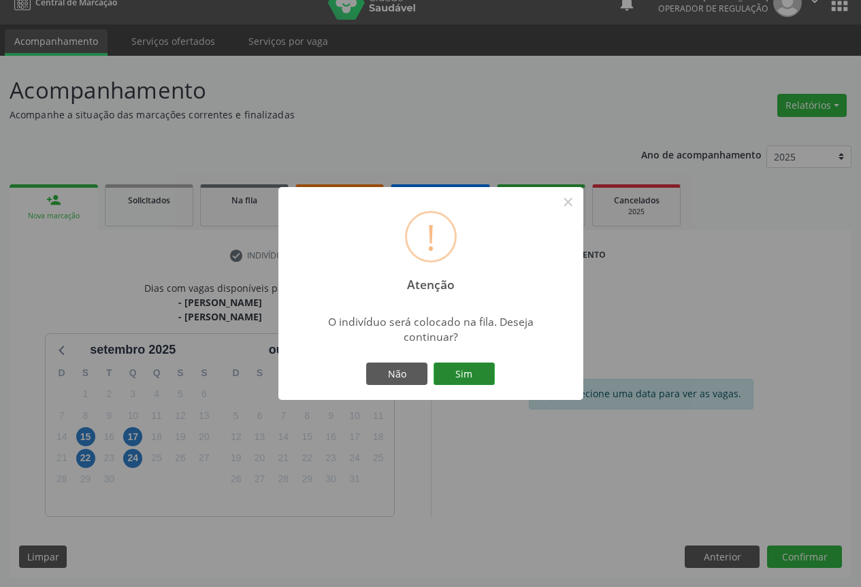
click at [447, 375] on button "Sim" at bounding box center [464, 374] width 61 height 23
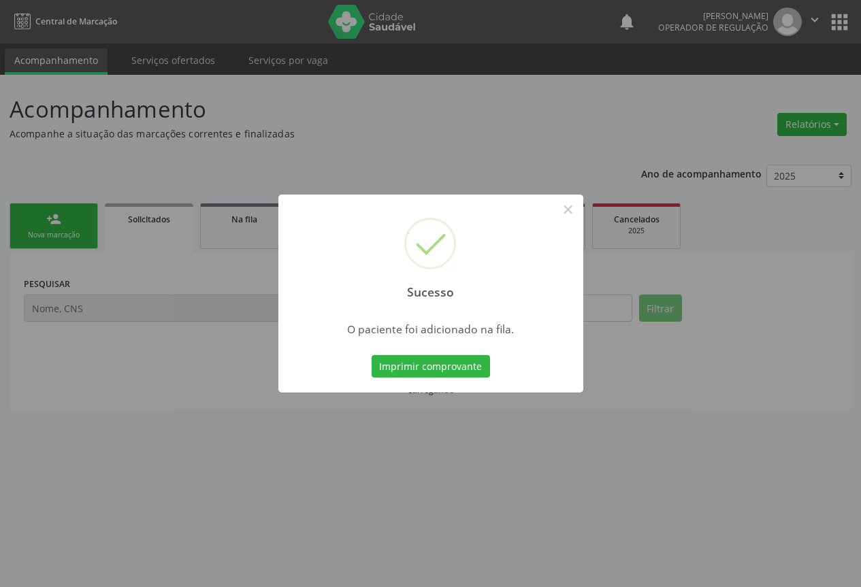
scroll to position [0, 0]
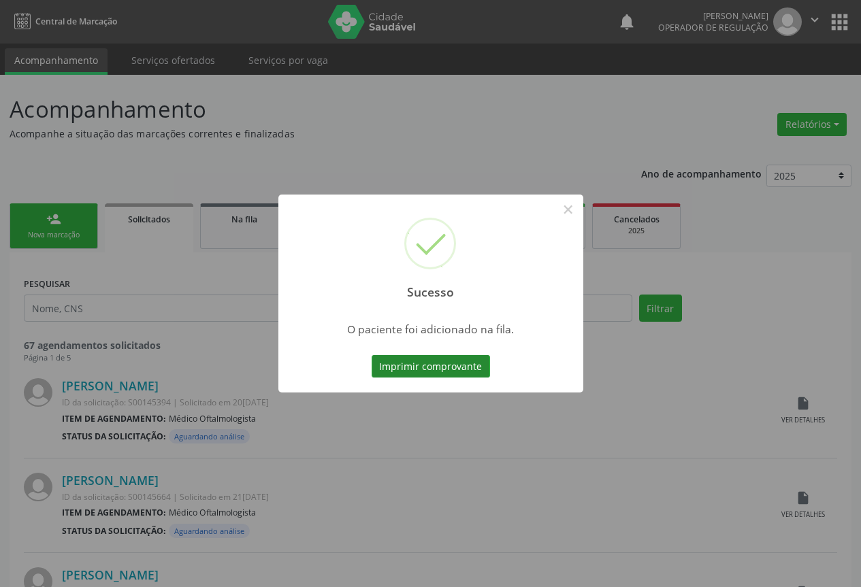
click at [445, 370] on button "Imprimir comprovante" at bounding box center [431, 366] width 118 height 23
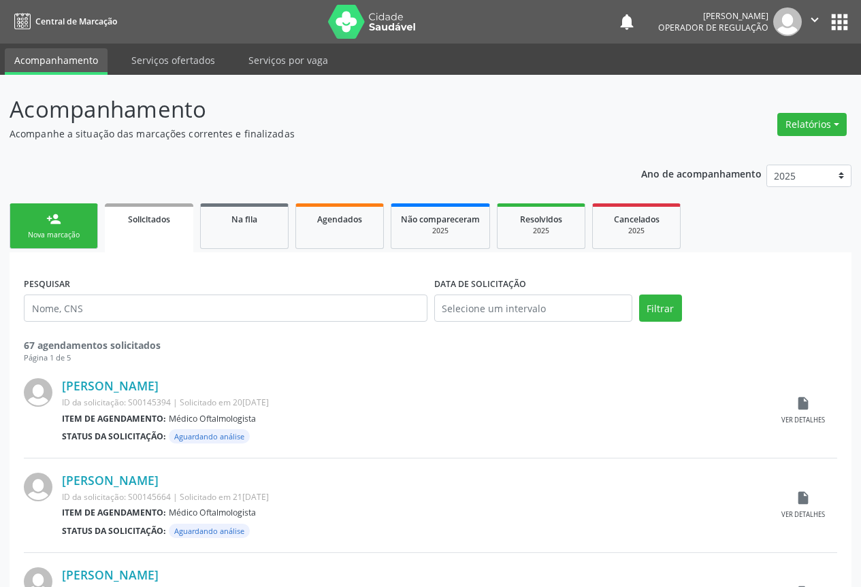
click at [43, 229] on link "person_add Nova marcação" at bounding box center [54, 227] width 88 height 46
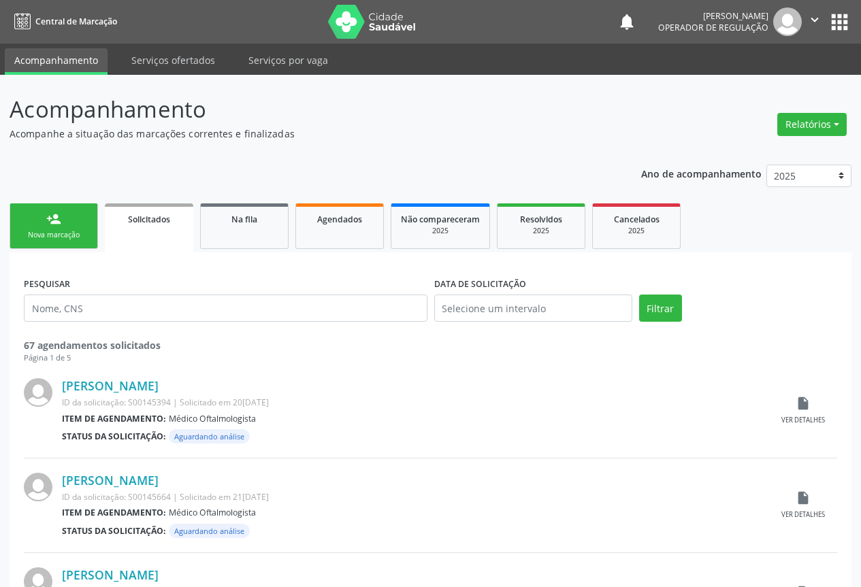
click at [43, 229] on link "person_add Nova marcação" at bounding box center [54, 227] width 88 height 46
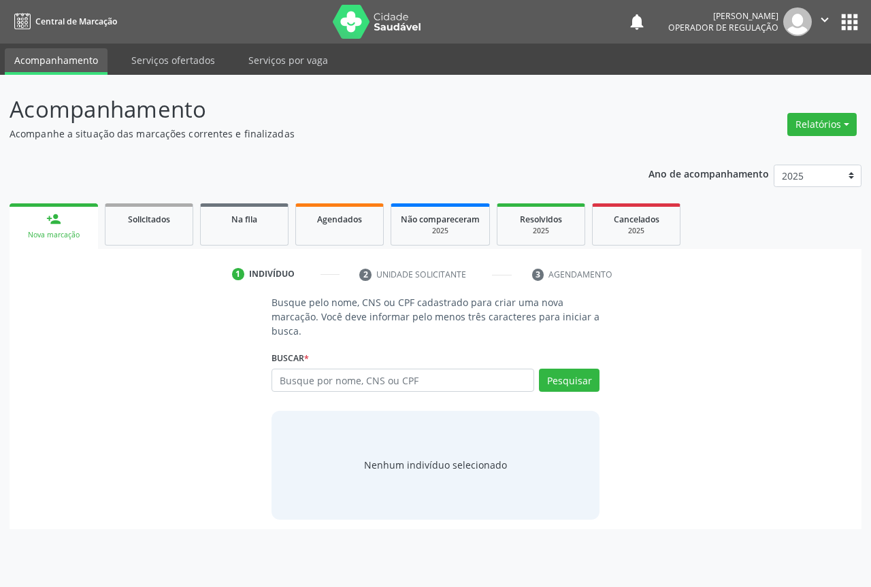
click at [43, 229] on link "person_add Nova marcação" at bounding box center [54, 227] width 88 height 46
click at [360, 378] on input "text" at bounding box center [403, 380] width 263 height 23
type input "700608472691461"
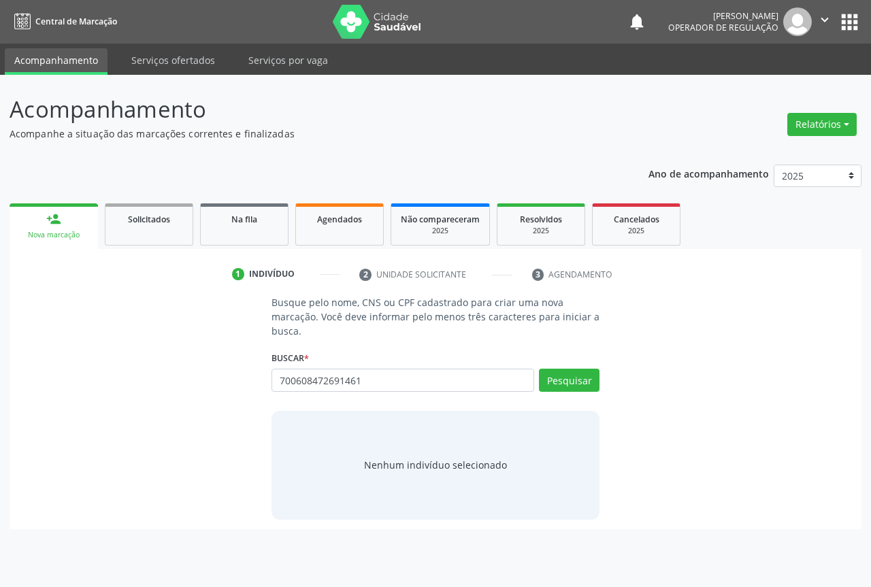
click at [601, 374] on div "Busque pelo nome, CNS ou CPF cadastrado para criar uma nova marcação. Você deve…" at bounding box center [435, 407] width 347 height 224
click at [589, 381] on button "Pesquisar" at bounding box center [569, 380] width 61 height 23
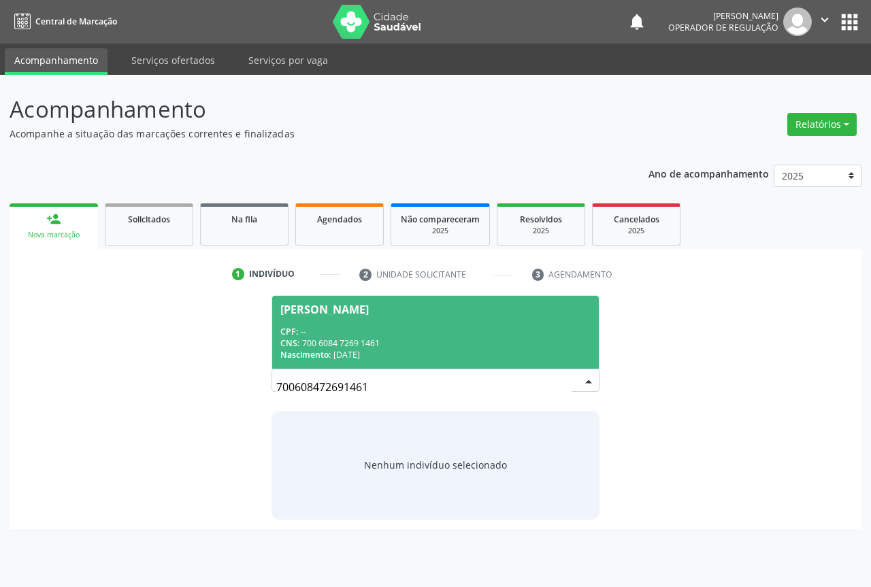
click at [287, 359] on span "Nascimento:" at bounding box center [305, 355] width 50 height 12
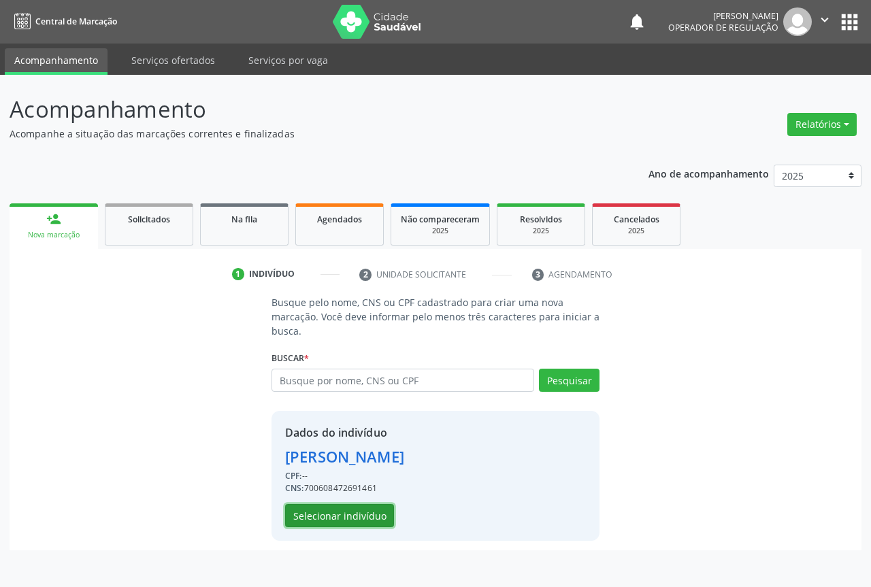
click at [329, 513] on button "Selecionar indivíduo" at bounding box center [339, 515] width 109 height 23
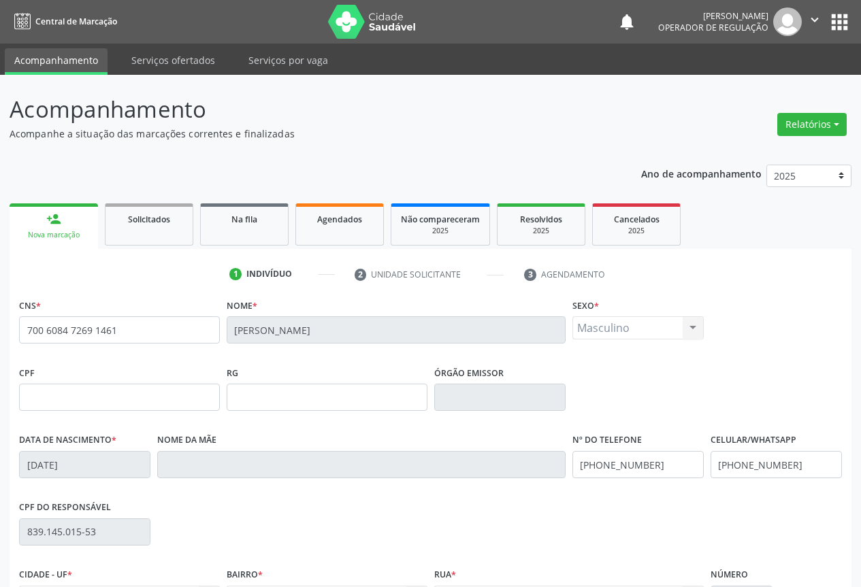
scroll to position [150, 0]
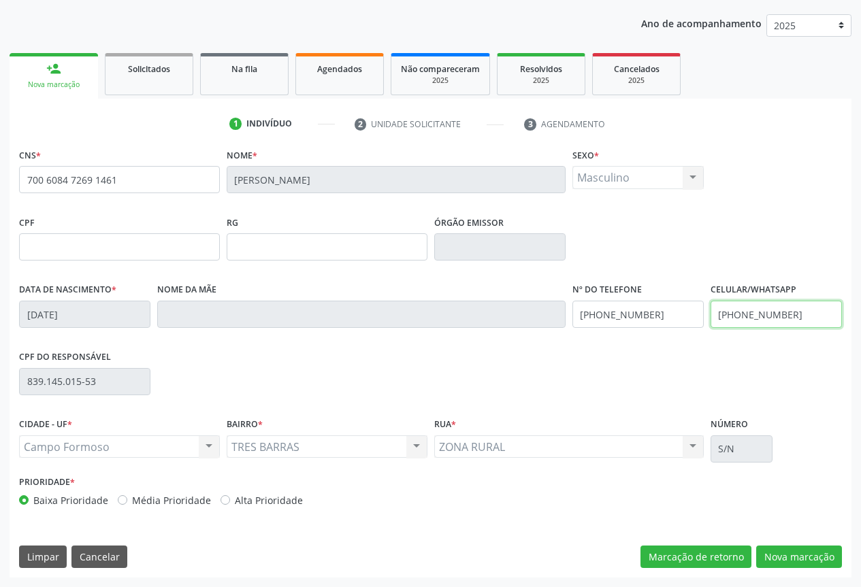
click at [798, 312] on input "[PHONE_NUMBER]" at bounding box center [776, 314] width 131 height 27
type input "[PHONE_NUMBER]"
click at [790, 560] on button "Nova marcação" at bounding box center [799, 557] width 86 height 23
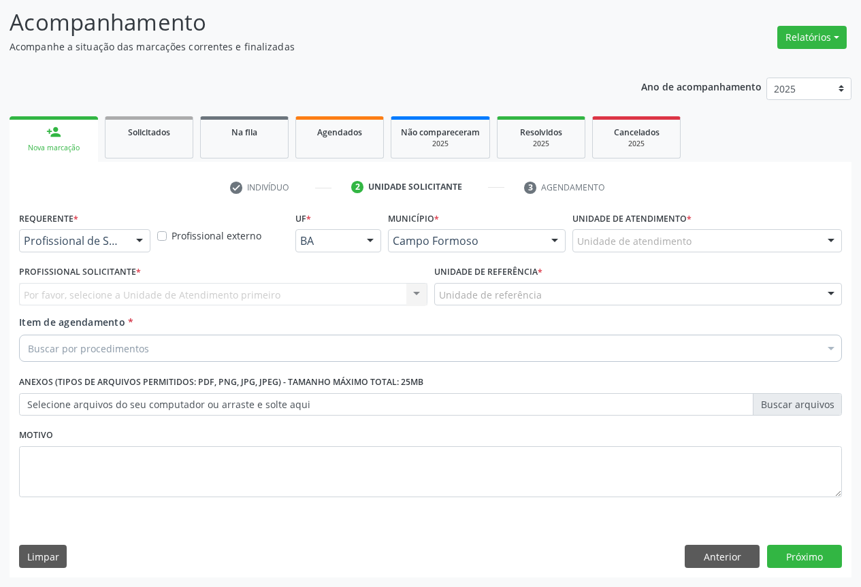
scroll to position [87, 0]
click at [127, 244] on div "Profissional de Saúde Profissional de Saúde Paciente Nenhum resultado encontrad…" at bounding box center [84, 240] width 131 height 23
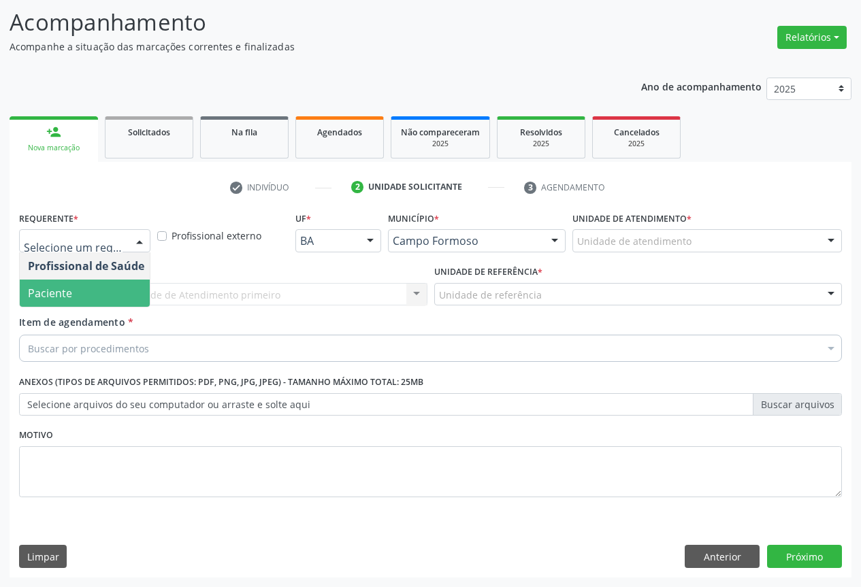
click at [82, 306] on span "Paciente" at bounding box center [86, 293] width 133 height 27
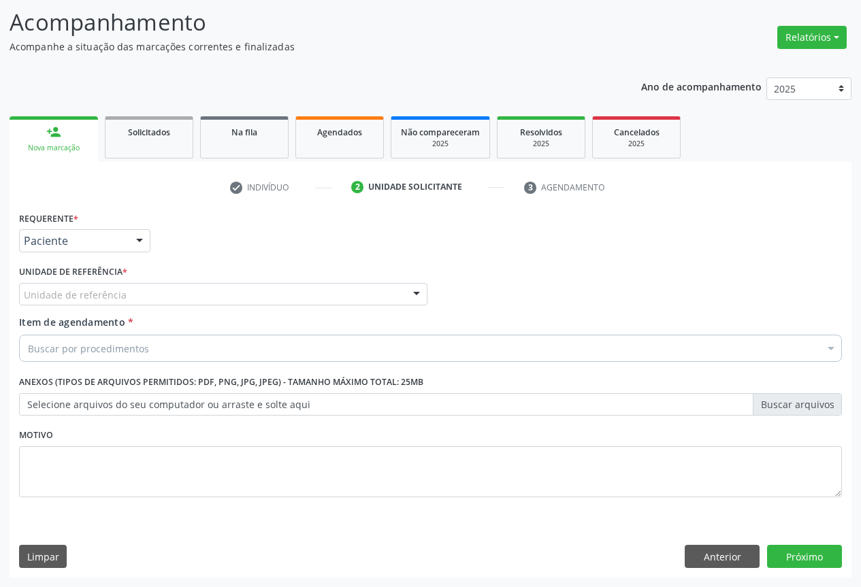
click at [146, 291] on div "Unidade de referência" at bounding box center [223, 294] width 408 height 23
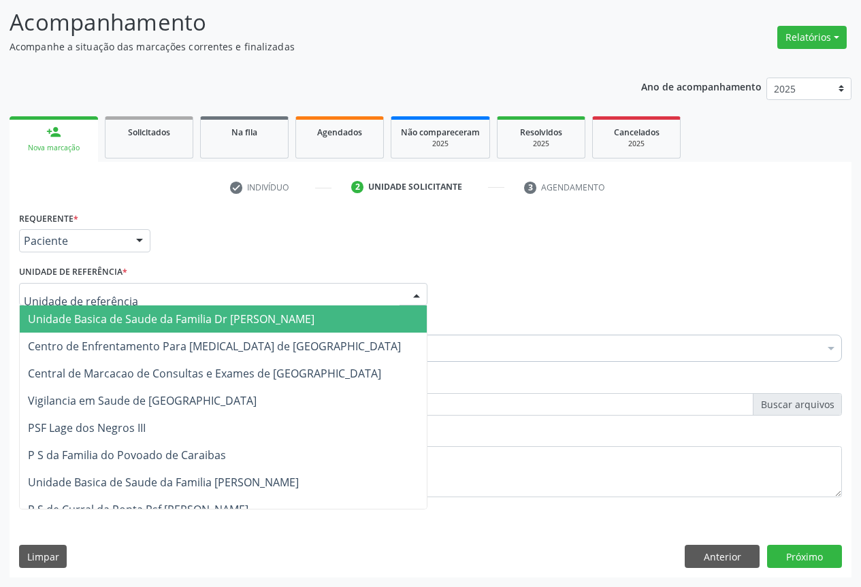
click at [88, 322] on span "Unidade Basica de Saude da Familia Dr [PERSON_NAME]" at bounding box center [171, 319] width 287 height 15
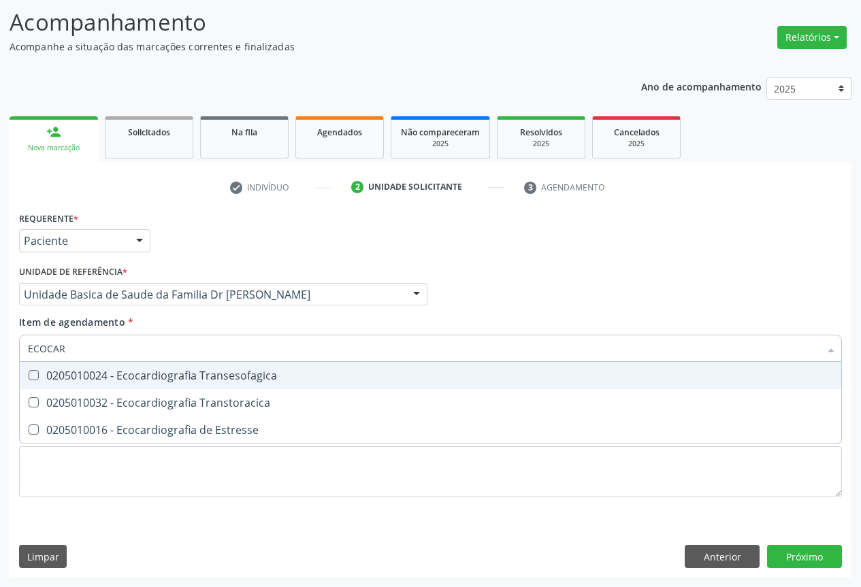
type input "ECOCARD"
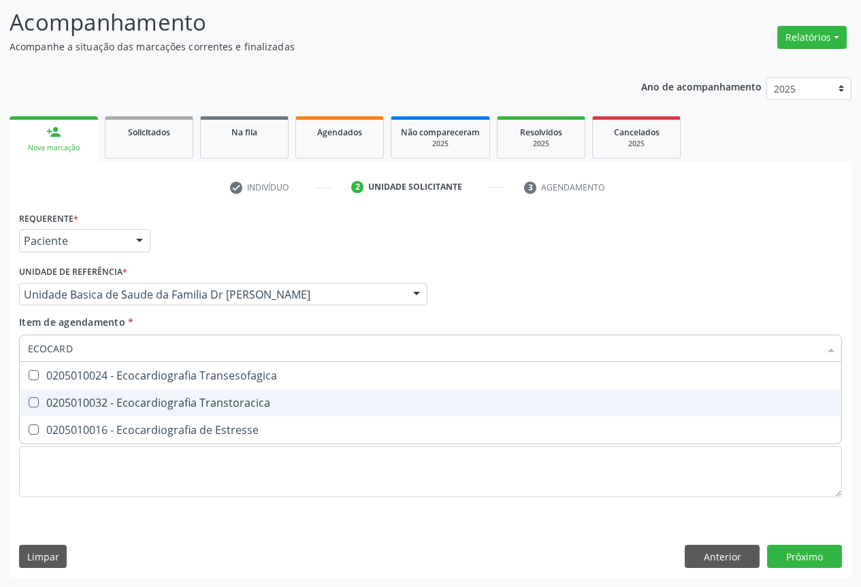
click at [121, 401] on div "0205010032 - Ecocardiografia Transtoracica" at bounding box center [430, 403] width 805 height 11
checkbox Transtoracica "true"
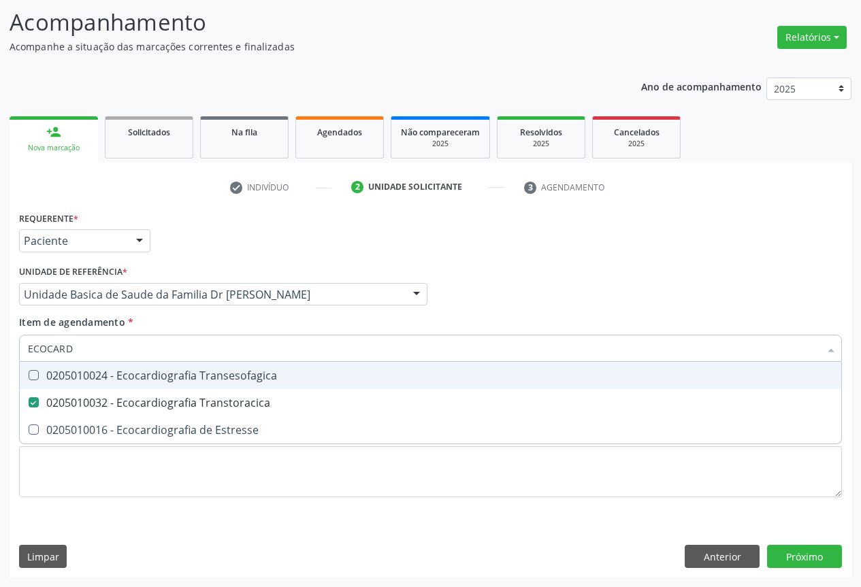
type input "ECOCARD"
click at [172, 318] on div "Item de agendamento * ECOCARD Desfazer seleção 0205010024 - Ecocardiografia Tra…" at bounding box center [430, 336] width 823 height 43
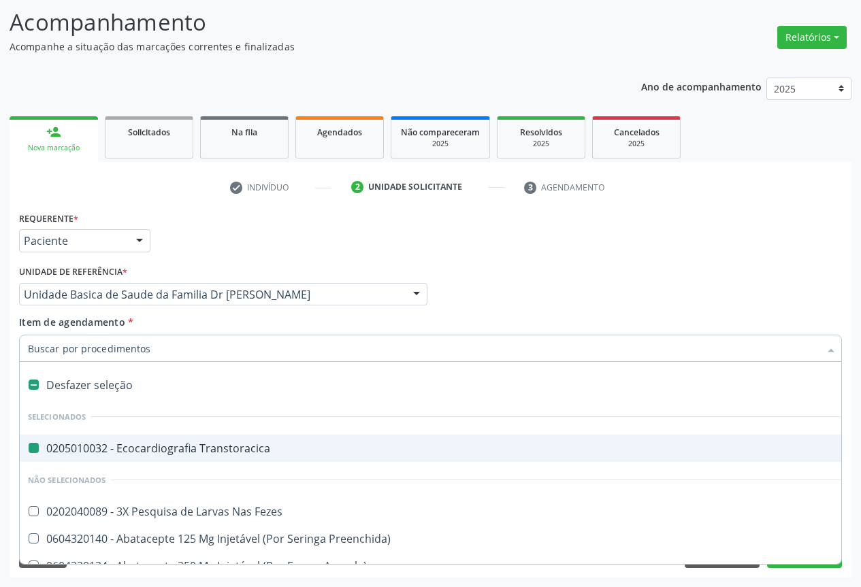
type input "H"
checkbox Transtoracica "false"
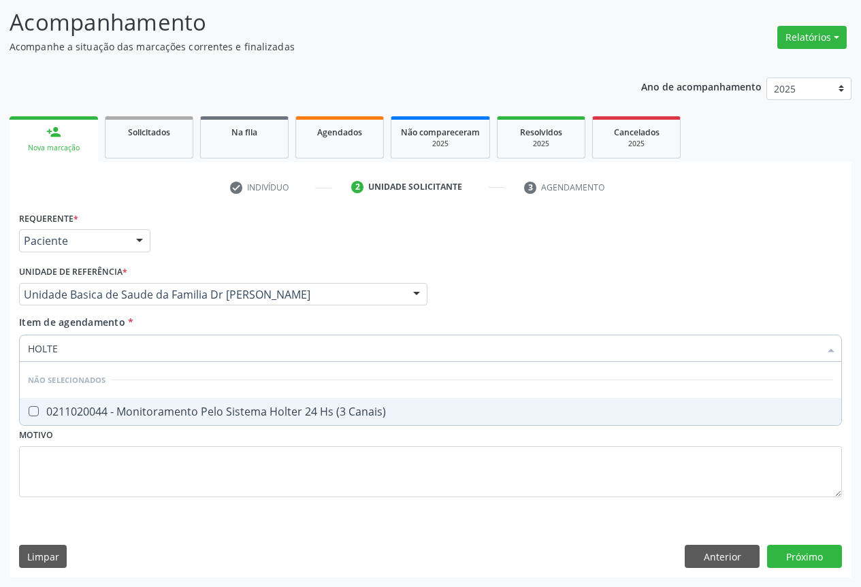
type input "HOLTER"
click at [155, 414] on div "0211020044 - Monitoramento Pelo Sistema Holter 24 Hs (3 Canais)" at bounding box center [430, 411] width 805 height 11
checkbox Canais\) "true"
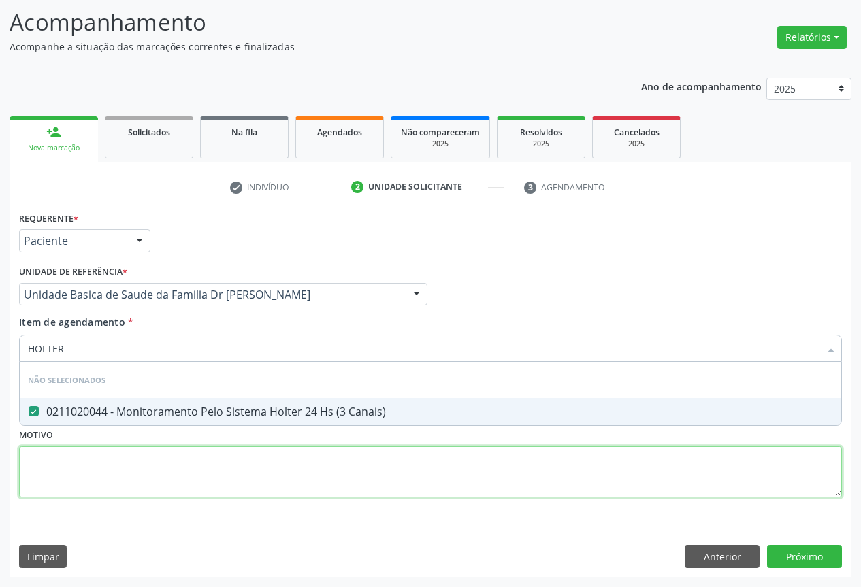
click at [135, 461] on div "Requerente * Paciente Profissional de Saúde Paciente Nenhum resultado encontrad…" at bounding box center [430, 362] width 823 height 308
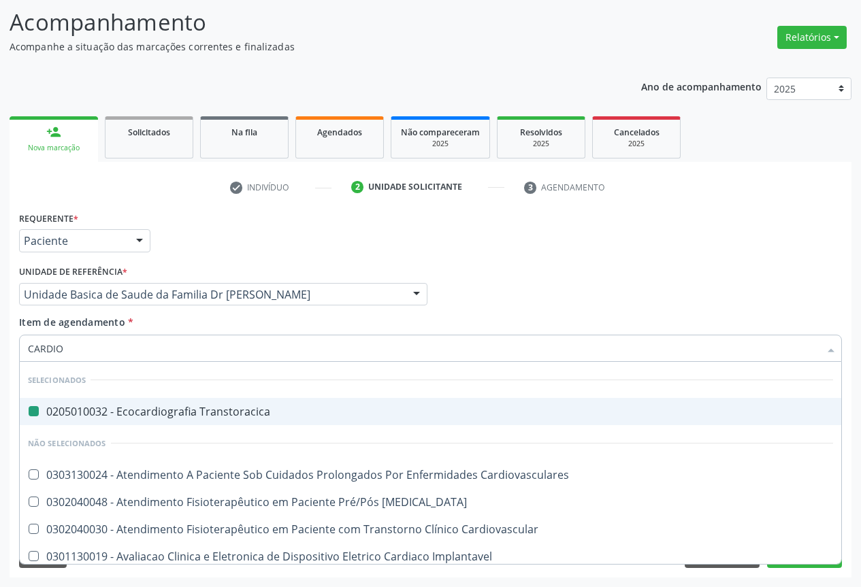
type input "CARDIOL"
checkbox Transtoracica "false"
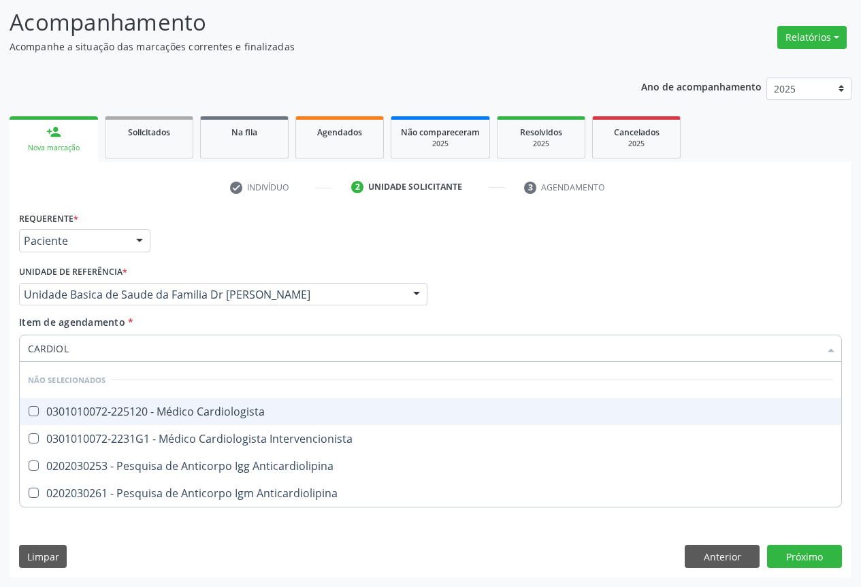
type input "CARDIOLO"
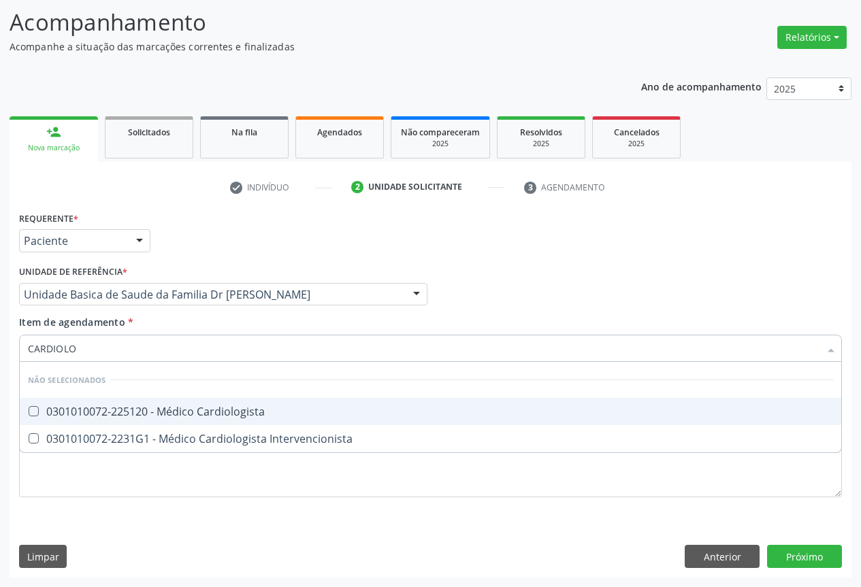
click at [157, 417] on div "0301010072-225120 - Médico Cardiologista" at bounding box center [430, 411] width 805 height 11
checkbox Cardiologista "true"
click at [176, 320] on div "Item de agendamento * CARDIOLO Desfazer seleção Não selecionados 0301010072-225…" at bounding box center [430, 336] width 823 height 43
checkbox Intervencionista "true"
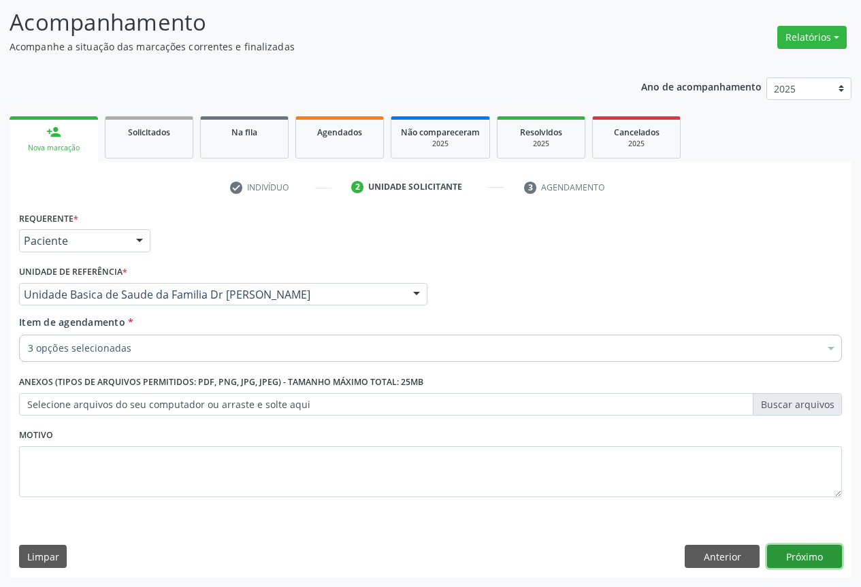
click at [769, 554] on button "Próximo" at bounding box center [804, 556] width 75 height 23
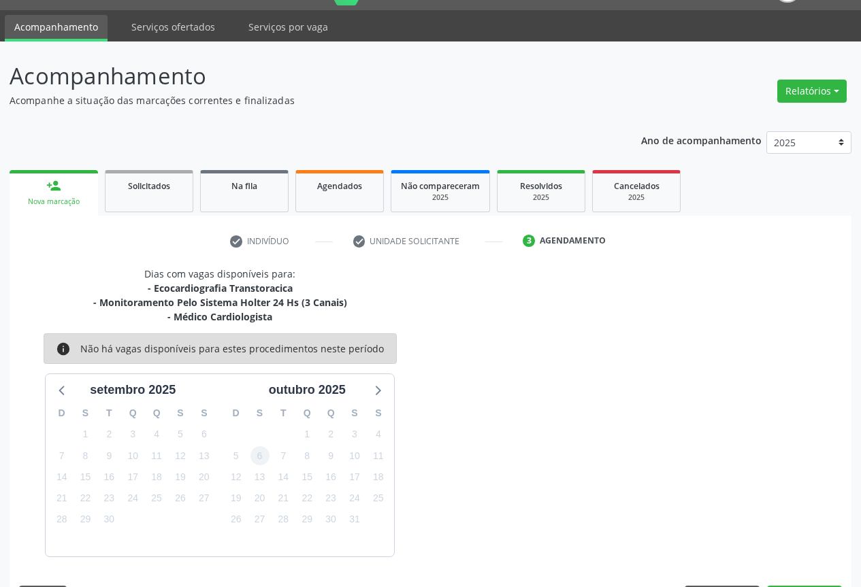
scroll to position [74, 0]
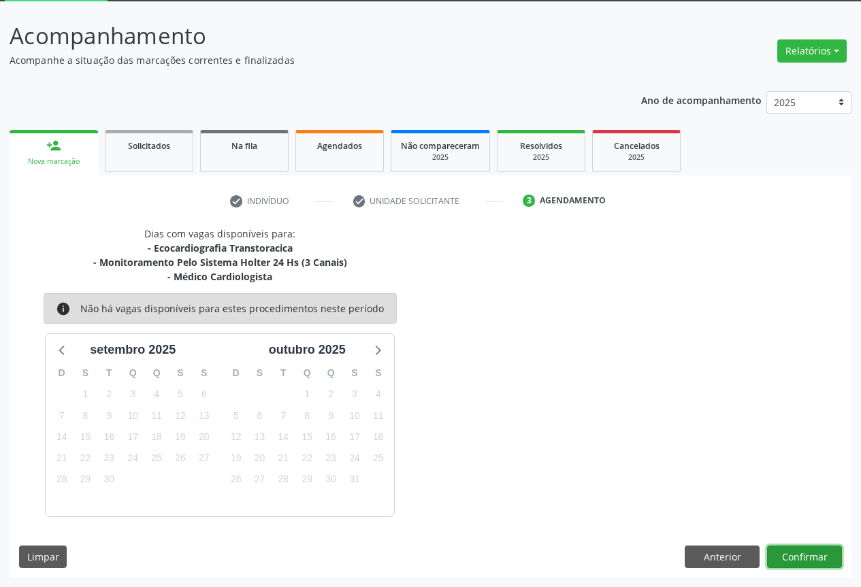
click at [800, 553] on button "Confirmar" at bounding box center [804, 557] width 75 height 23
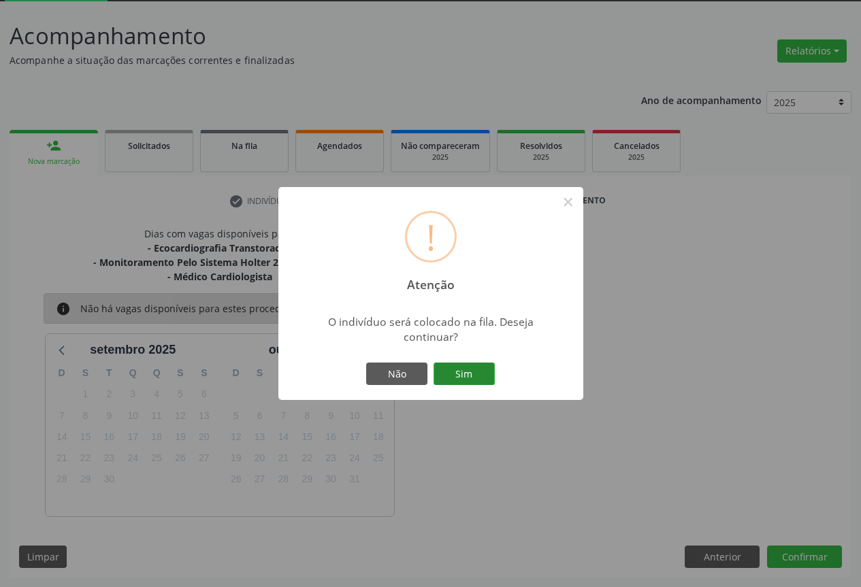
click at [471, 371] on button "Sim" at bounding box center [464, 374] width 61 height 23
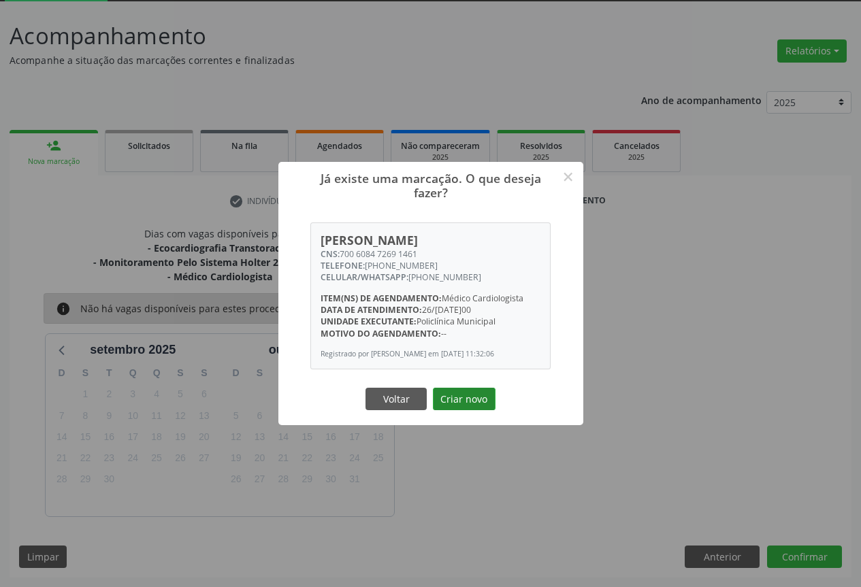
click at [467, 408] on button "Criar novo" at bounding box center [464, 399] width 63 height 23
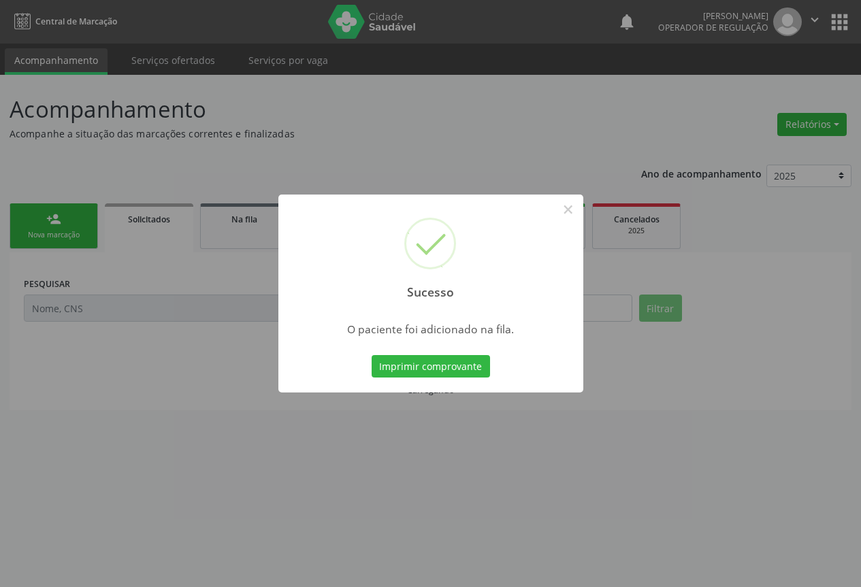
scroll to position [0, 0]
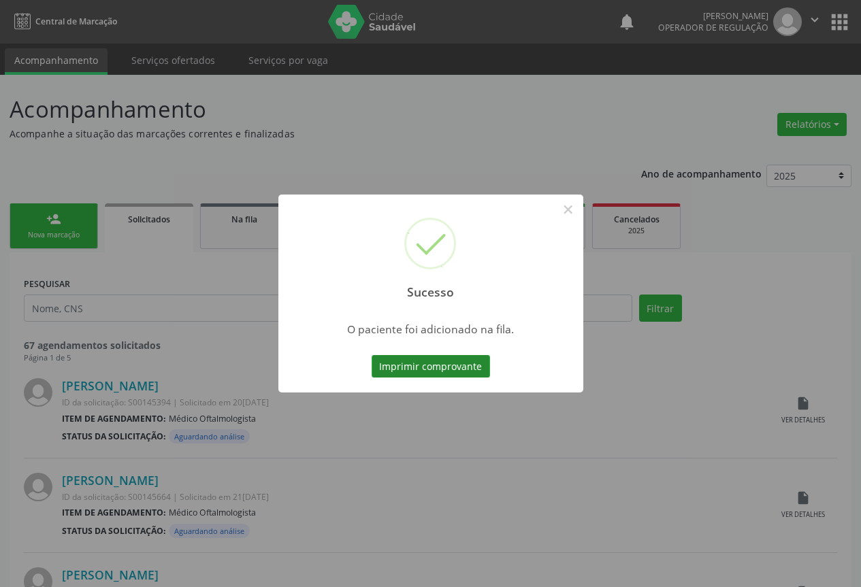
click at [432, 362] on button "Imprimir comprovante" at bounding box center [431, 366] width 118 height 23
